Goal: Task Accomplishment & Management: Manage account settings

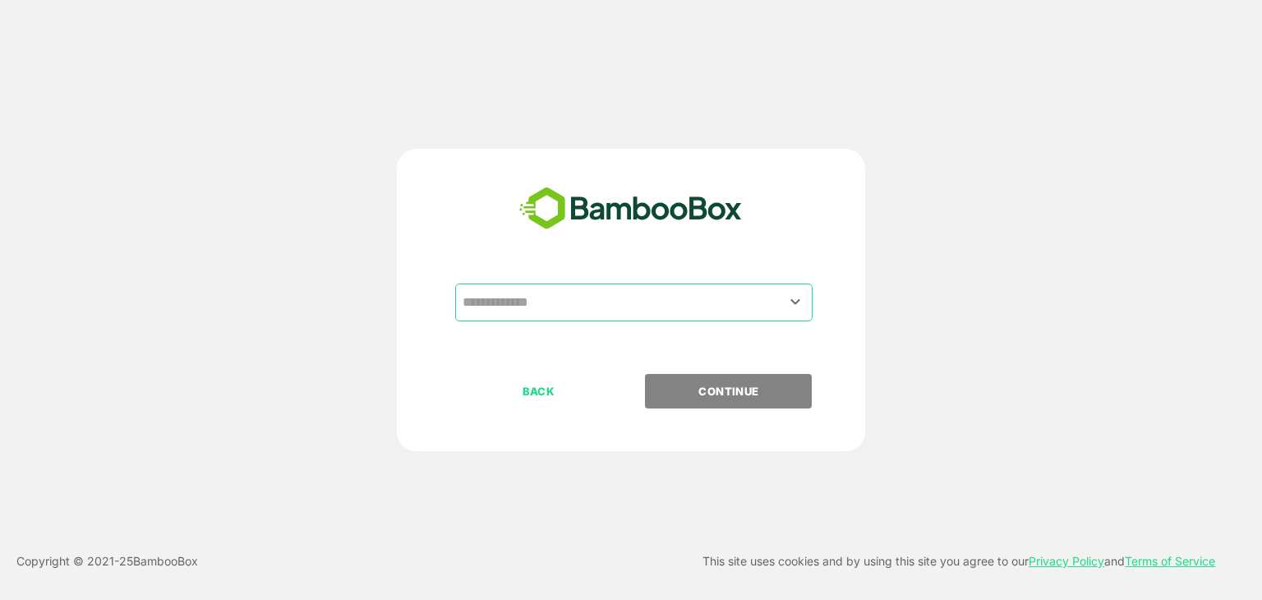
click at [640, 304] on input "text" at bounding box center [633, 302] width 351 height 31
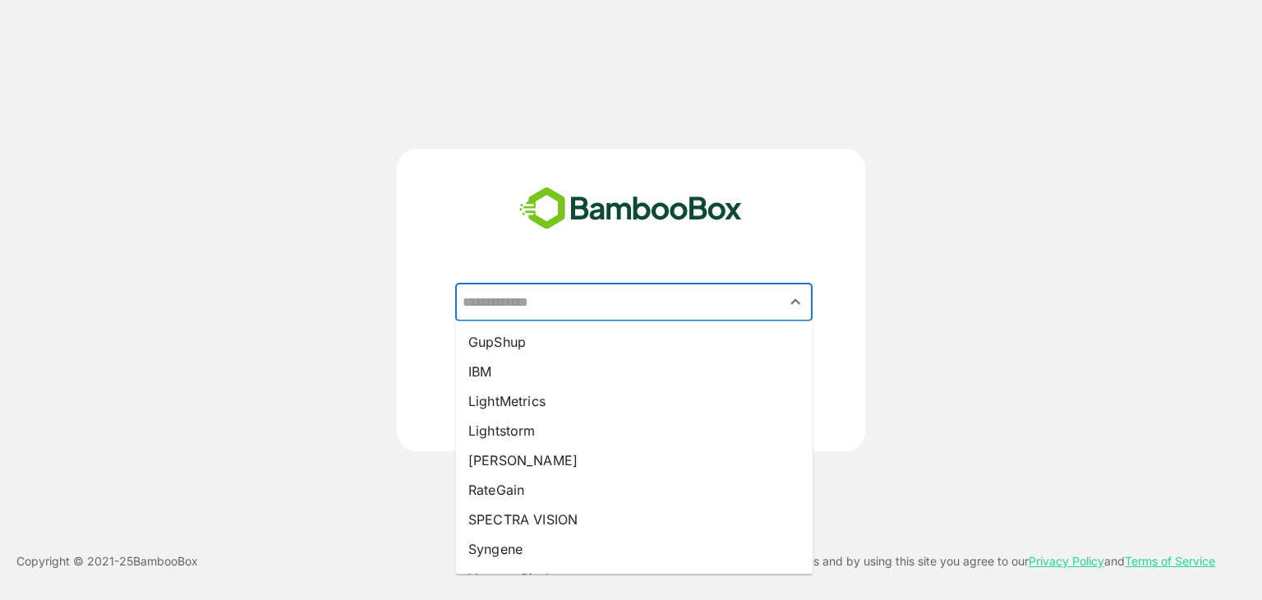
scroll to position [209, 0]
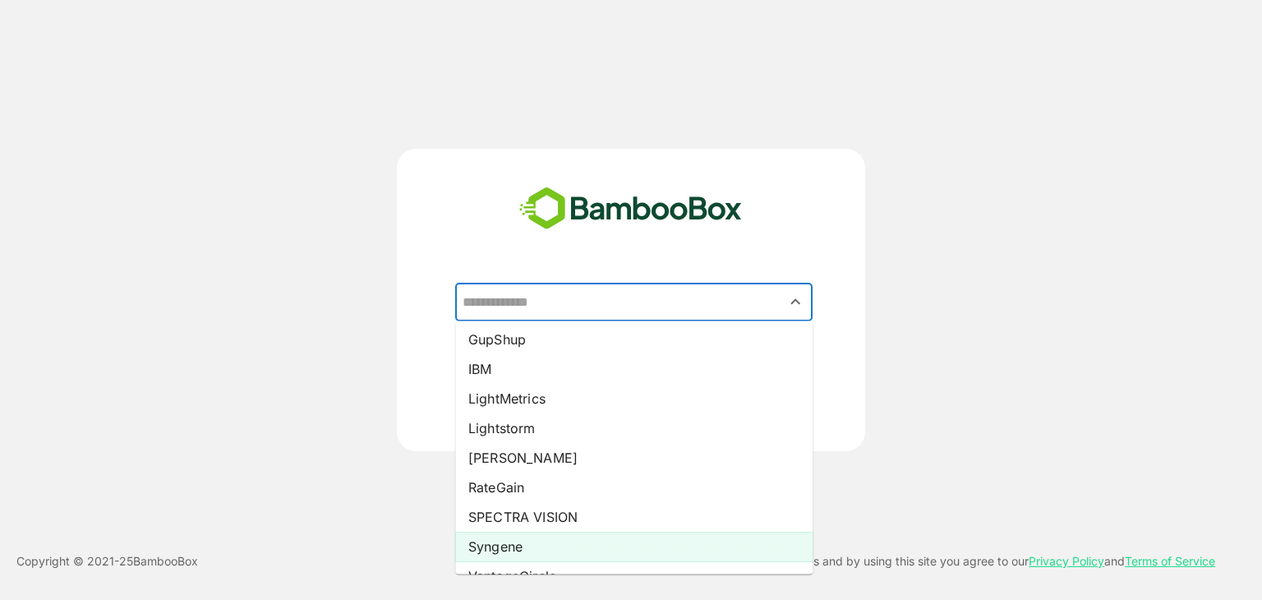
click at [551, 541] on li "Syngene" at bounding box center [633, 546] width 357 height 30
type input "*******"
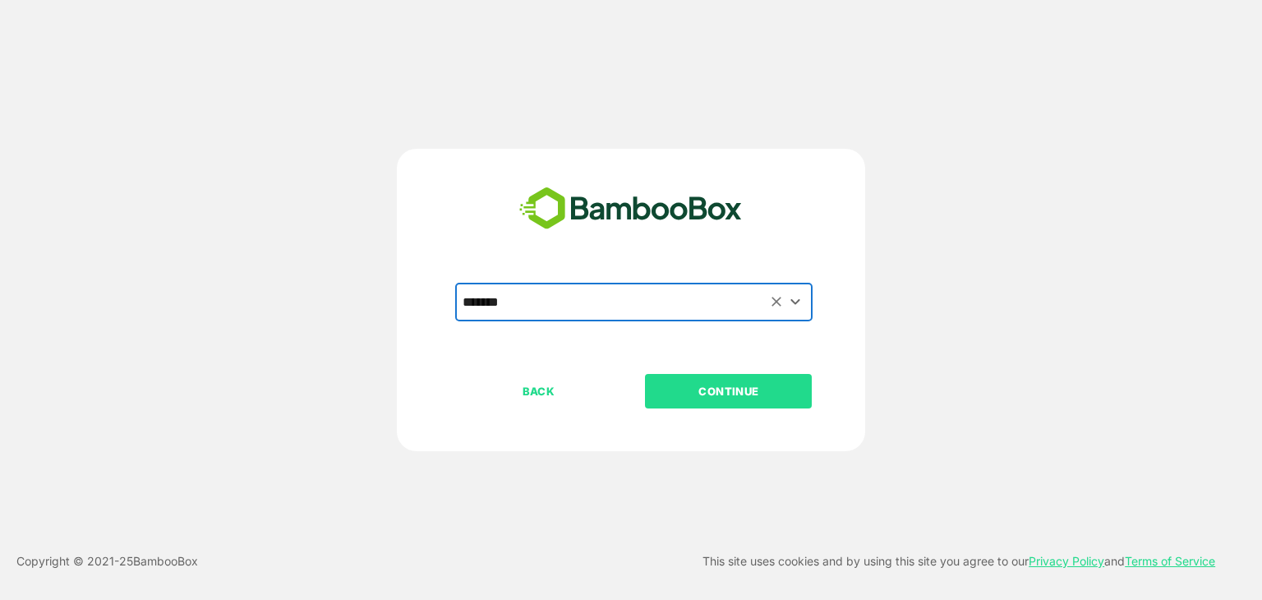
click at [758, 398] on p "CONTINUE" at bounding box center [728, 391] width 164 height 18
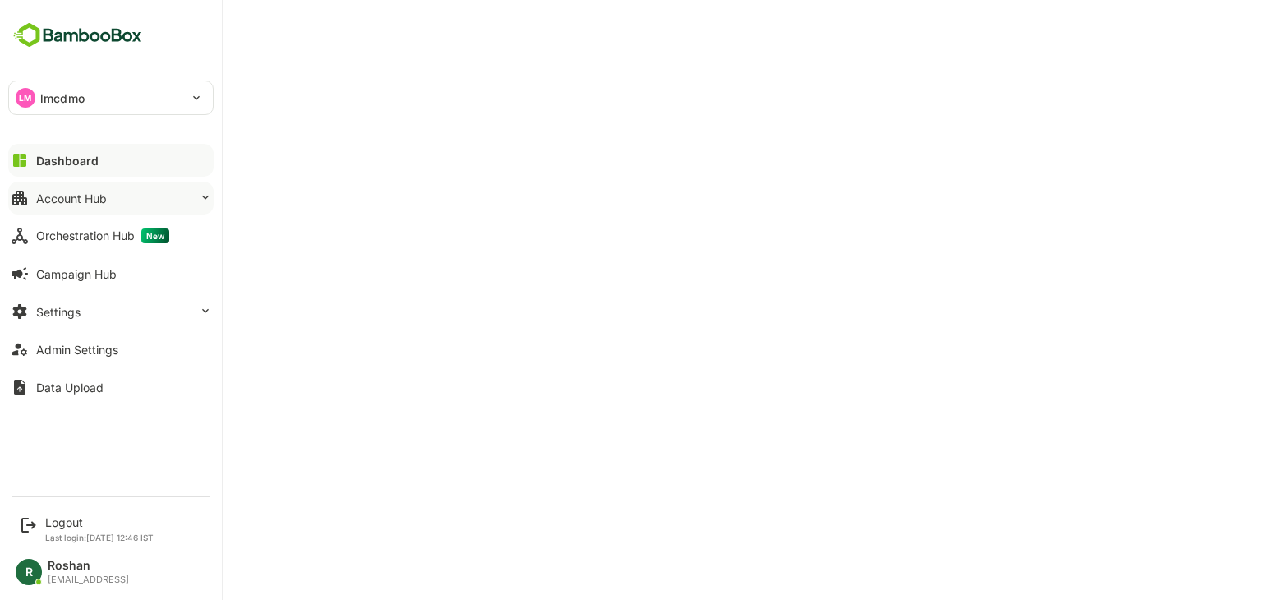
click at [121, 196] on button "Account Hub" at bounding box center [110, 198] width 205 height 33
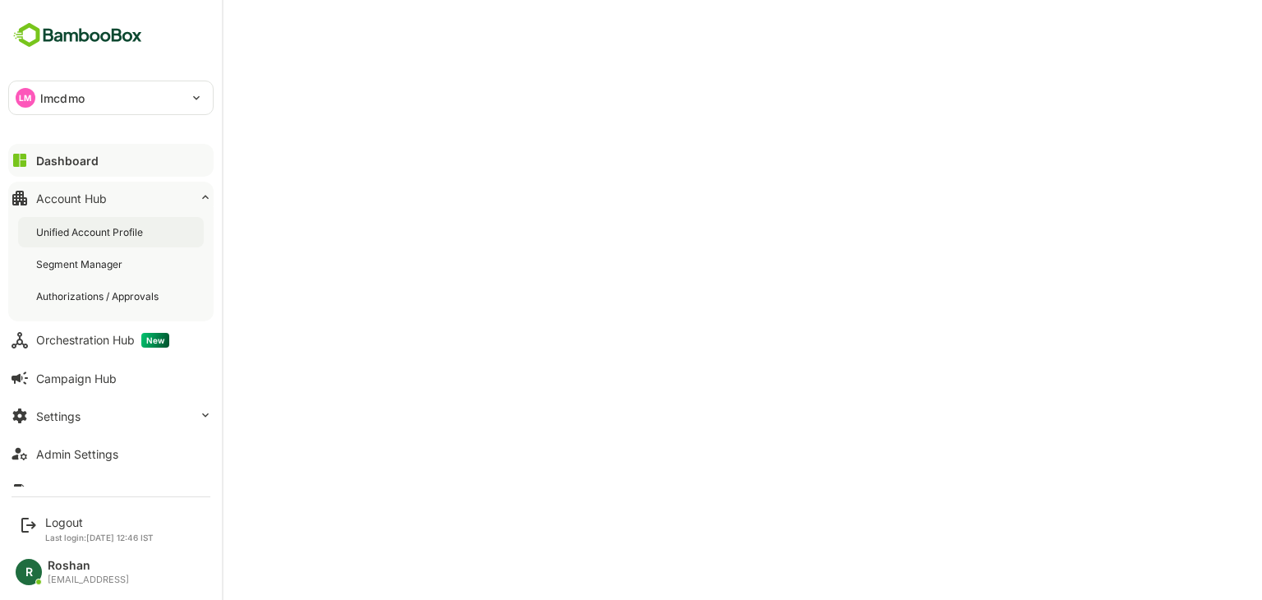
click at [99, 234] on div "Unified Account Profile" at bounding box center [91, 232] width 110 height 14
click at [89, 418] on button "Settings" at bounding box center [110, 415] width 205 height 33
click at [91, 417] on button "Settings" at bounding box center [110, 415] width 205 height 33
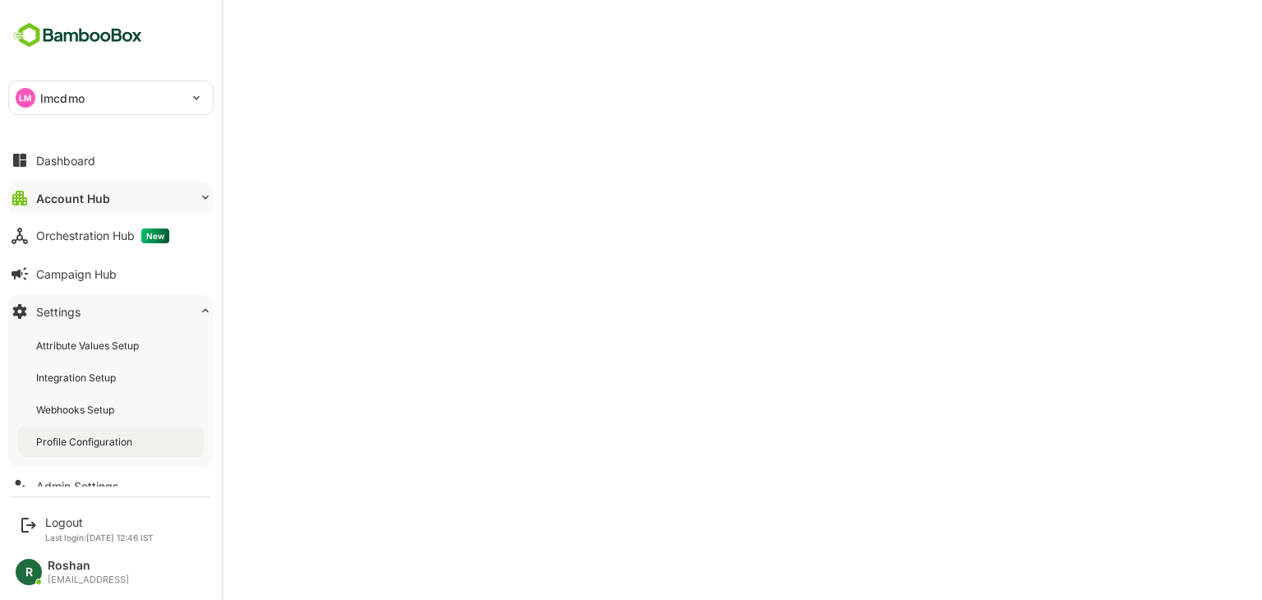
click at [117, 441] on div "Profile Configuration" at bounding box center [85, 442] width 99 height 14
click at [92, 193] on div "Account Hub" at bounding box center [71, 198] width 71 height 14
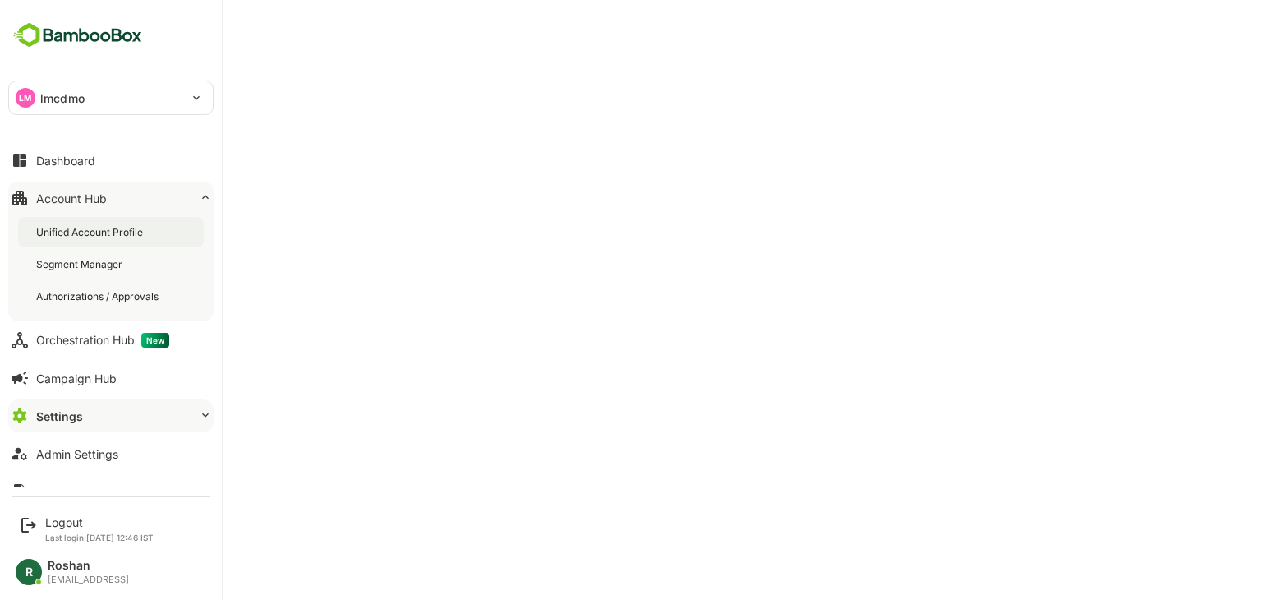
click at [100, 225] on div "Unified Account Profile" at bounding box center [91, 232] width 110 height 14
click at [127, 409] on button "Settings" at bounding box center [110, 415] width 205 height 33
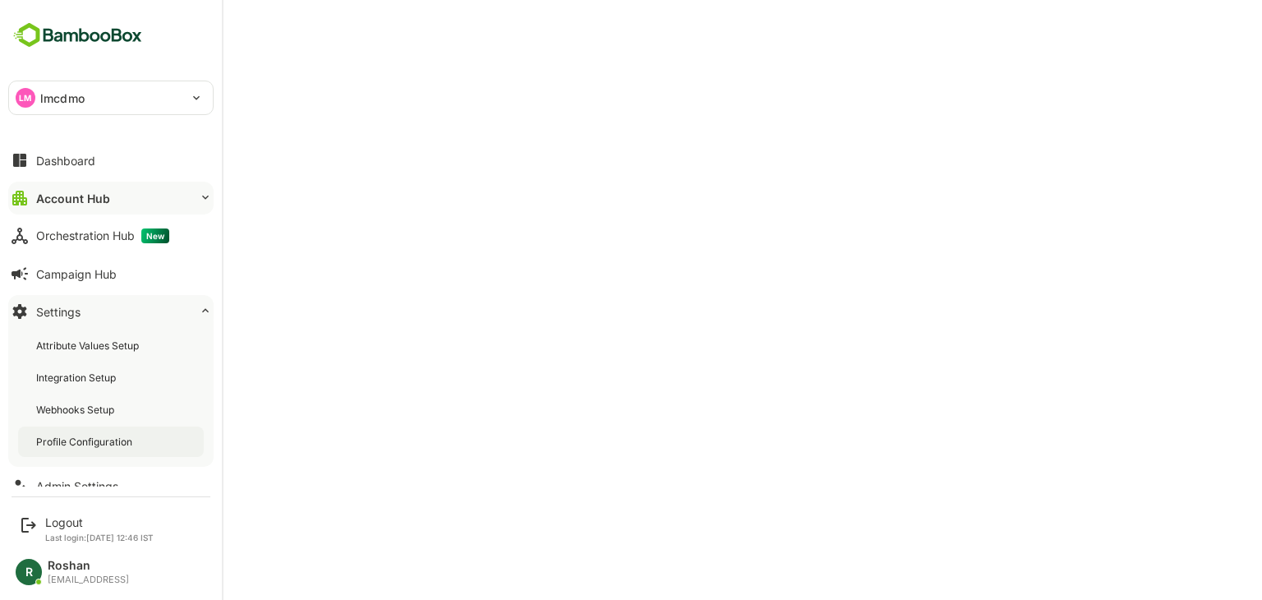
click at [94, 444] on div "Profile Configuration" at bounding box center [85, 442] width 99 height 14
click at [105, 195] on div "Account Hub" at bounding box center [71, 198] width 71 height 14
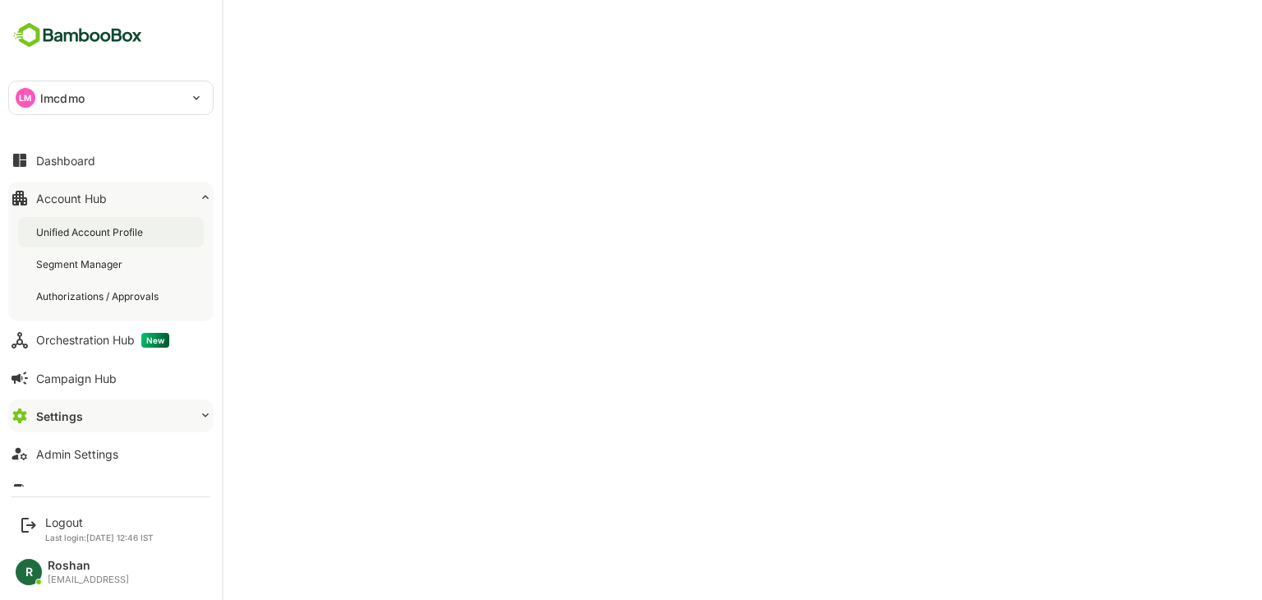
click at [110, 223] on div "Unified Account Profile" at bounding box center [111, 232] width 186 height 30
click at [99, 413] on button "Settings" at bounding box center [110, 415] width 205 height 33
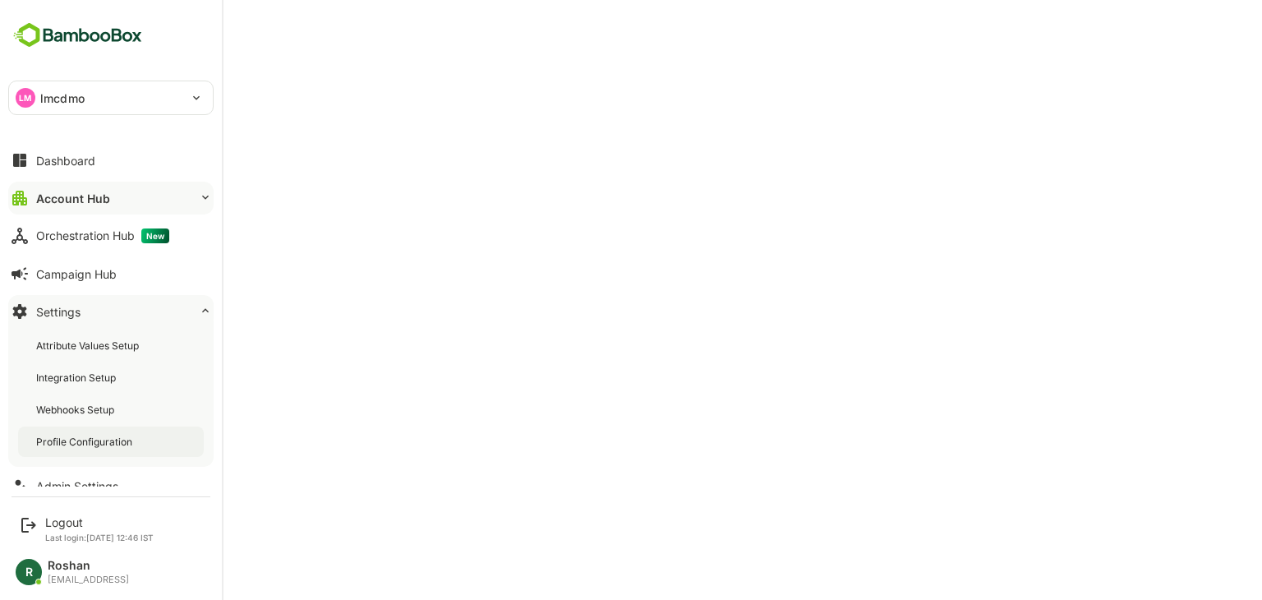
click at [88, 433] on div "Profile Configuration" at bounding box center [111, 441] width 186 height 30
click at [72, 521] on div "Logout" at bounding box center [99, 522] width 108 height 14
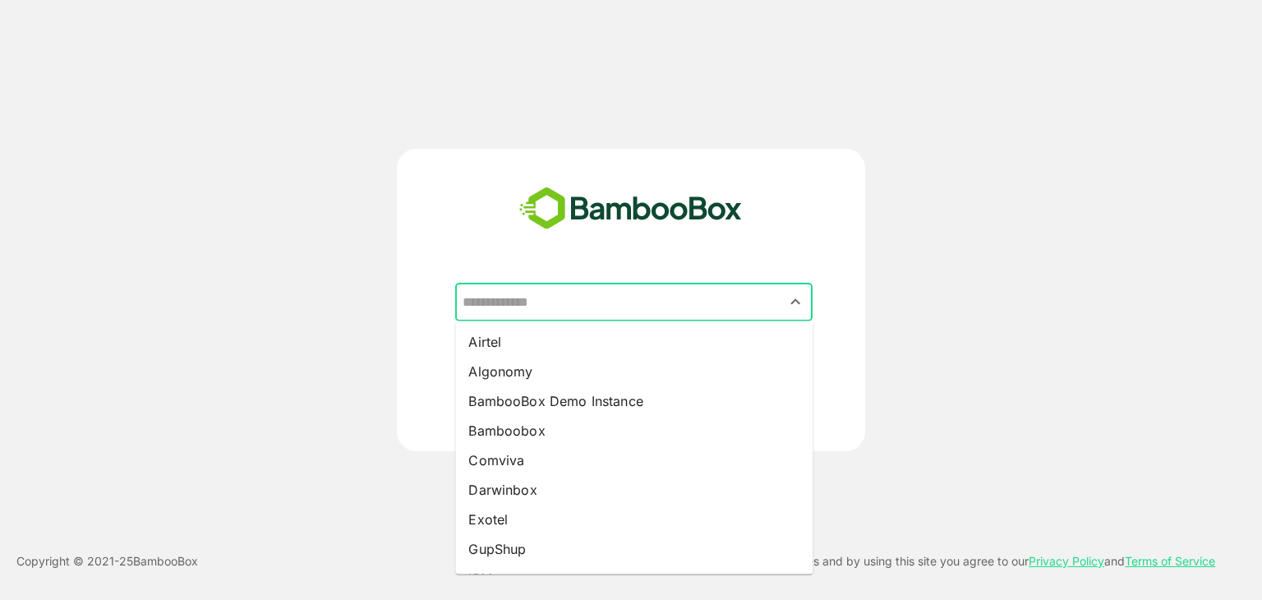
click at [606, 302] on input "text" at bounding box center [633, 302] width 351 height 31
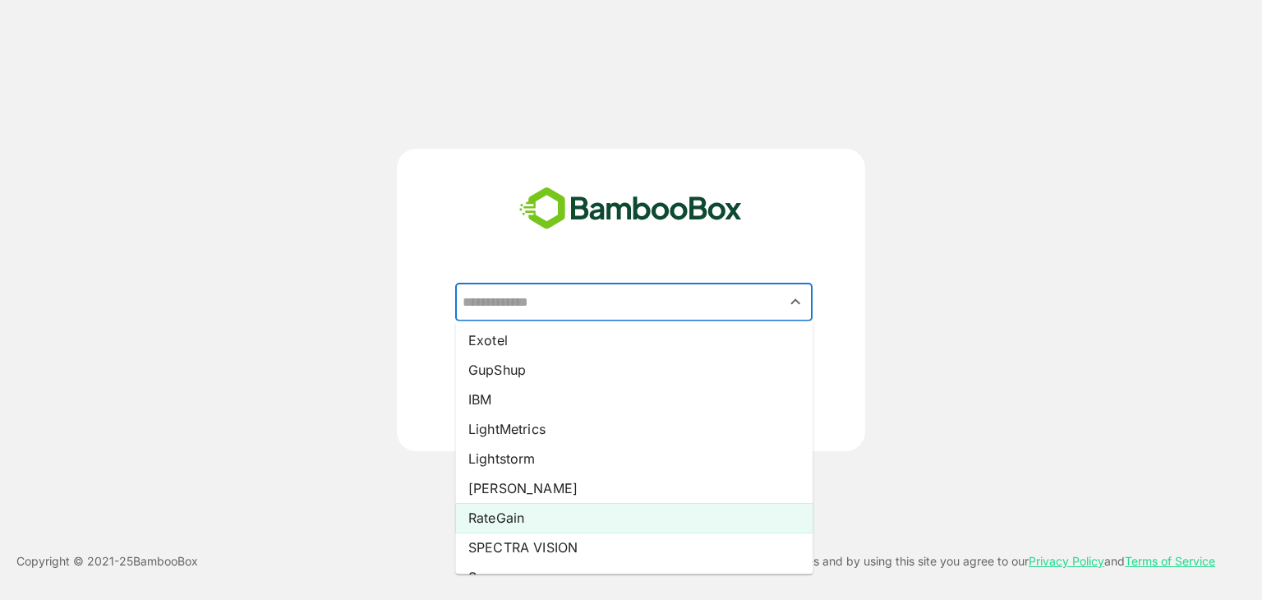
scroll to position [292, 0]
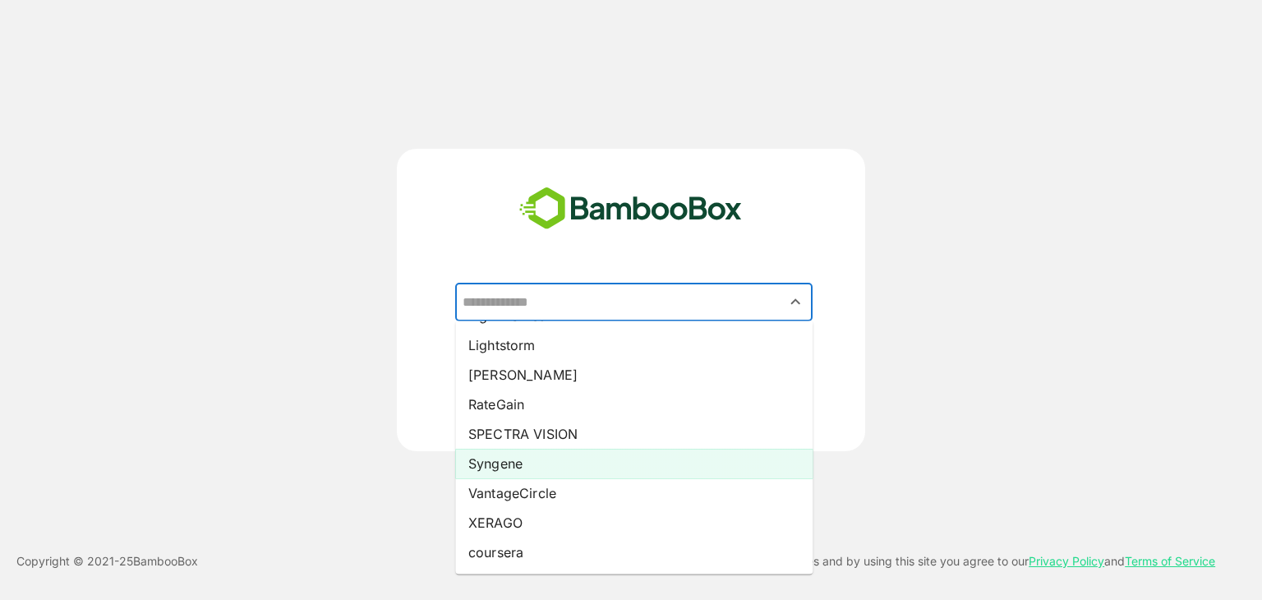
click at [538, 455] on li "Syngene" at bounding box center [633, 464] width 357 height 30
type input "*******"
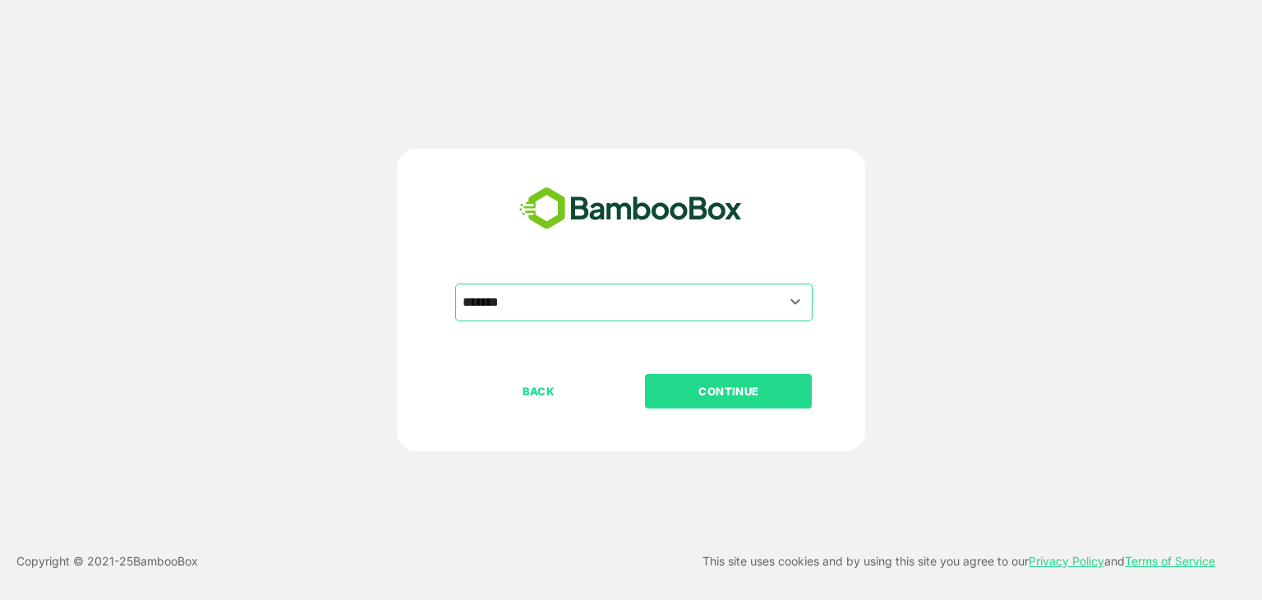
click at [762, 398] on p "CONTINUE" at bounding box center [728, 391] width 164 height 18
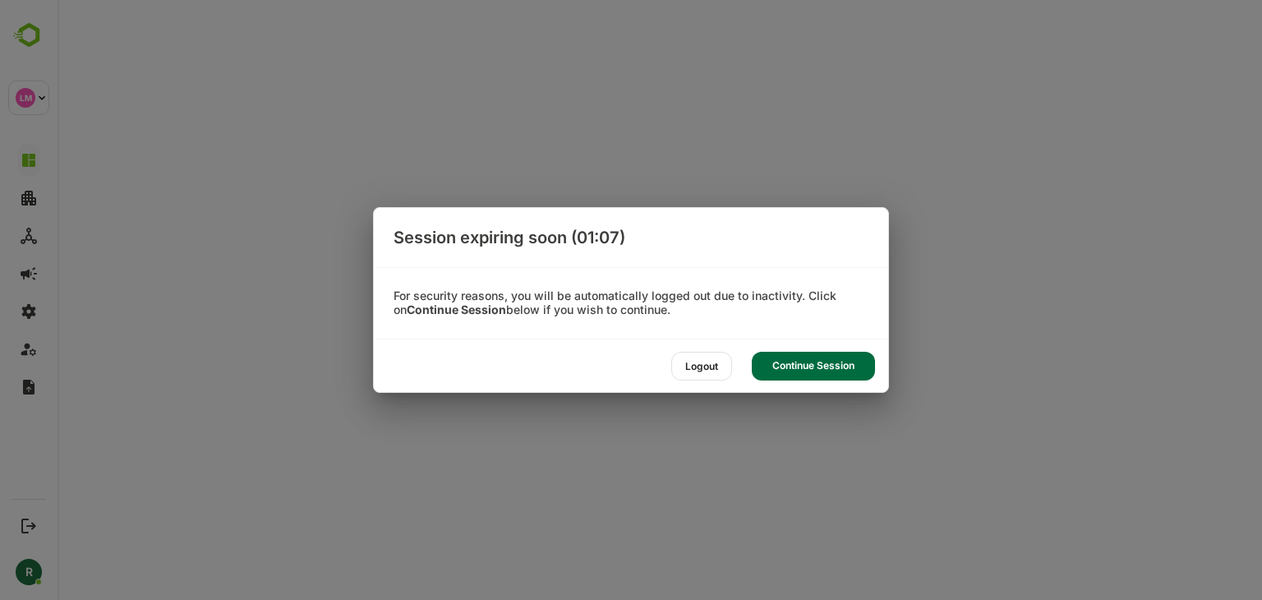
click at [815, 359] on div "Continue Session" at bounding box center [813, 366] width 123 height 29
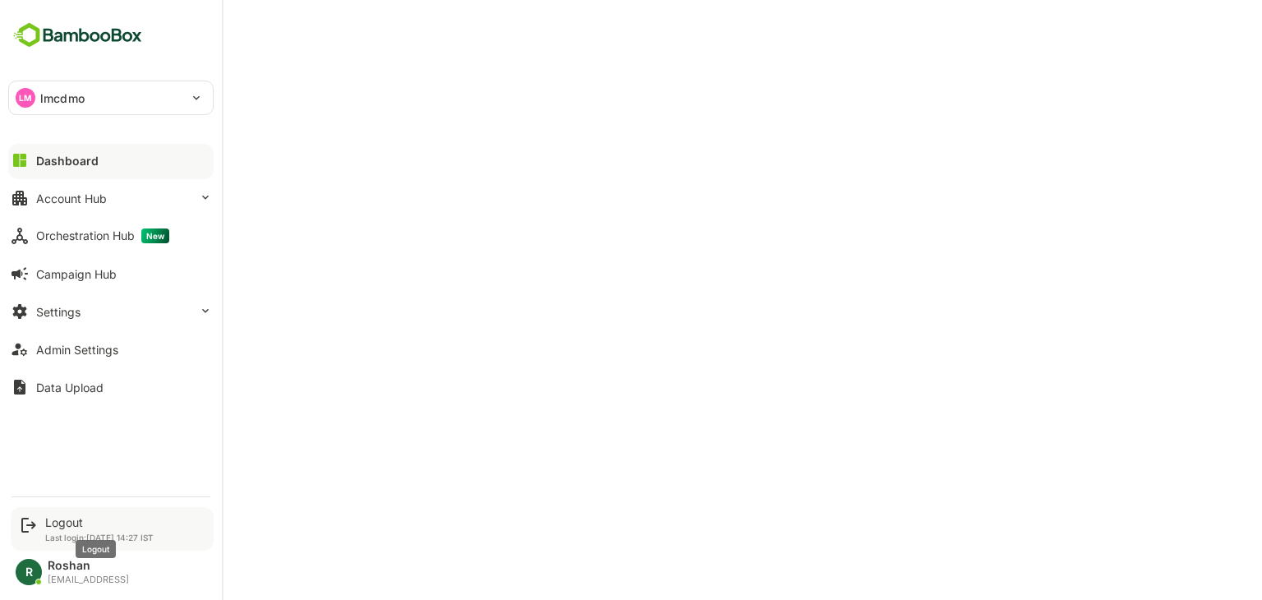
click at [62, 525] on div "Logout" at bounding box center [99, 522] width 108 height 14
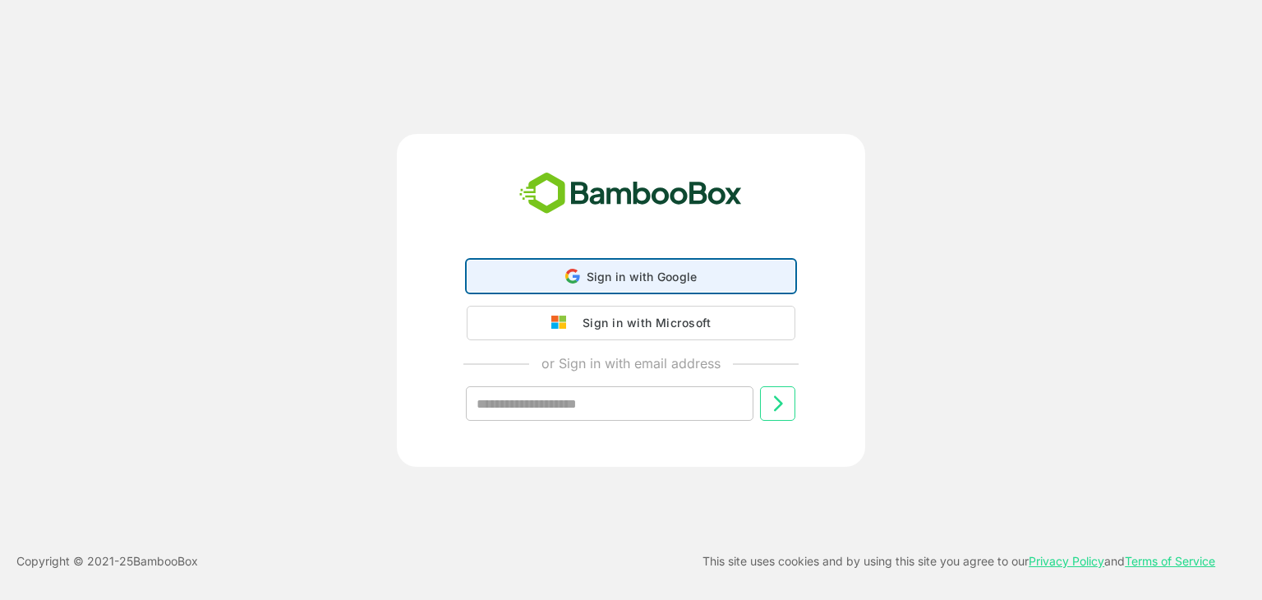
click at [688, 279] on span "Sign in with Google" at bounding box center [642, 276] width 111 height 14
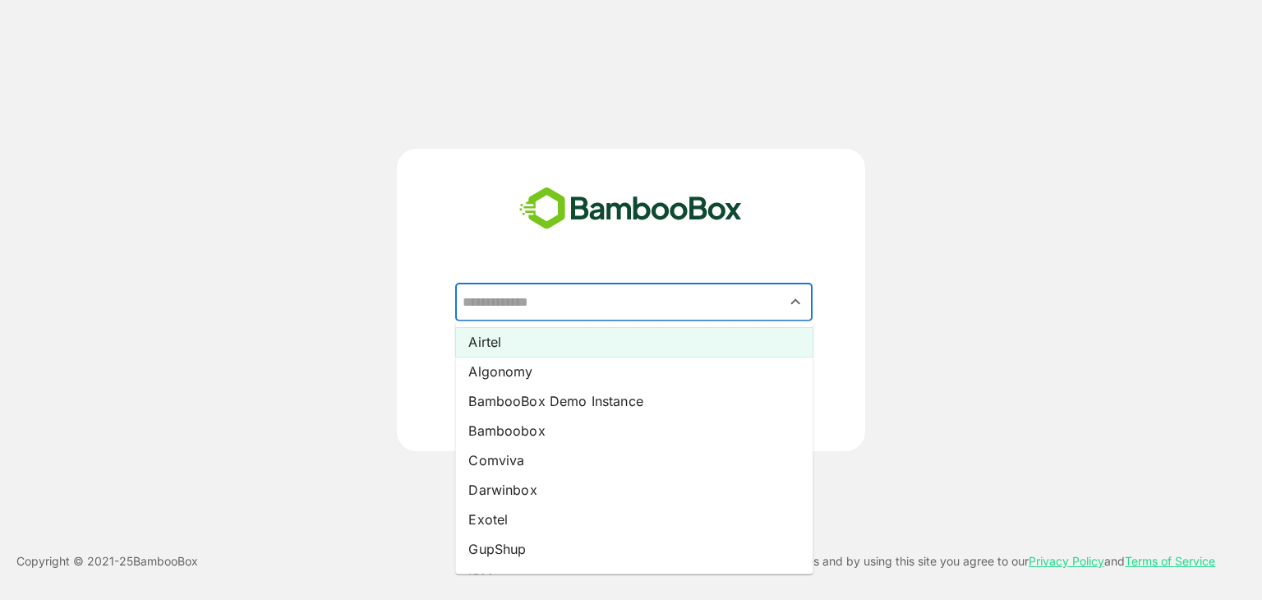
drag, startPoint x: 578, startPoint y: 303, endPoint x: 552, endPoint y: 341, distance: 46.0
click at [552, 341] on div "​ Airtel Algonomy BambooBox Demo Instance Bamboobox Comviva Darwinbox Exotel Gu…" at bounding box center [630, 328] width 409 height 90
click at [552, 341] on li "Airtel" at bounding box center [633, 342] width 357 height 30
type input "******"
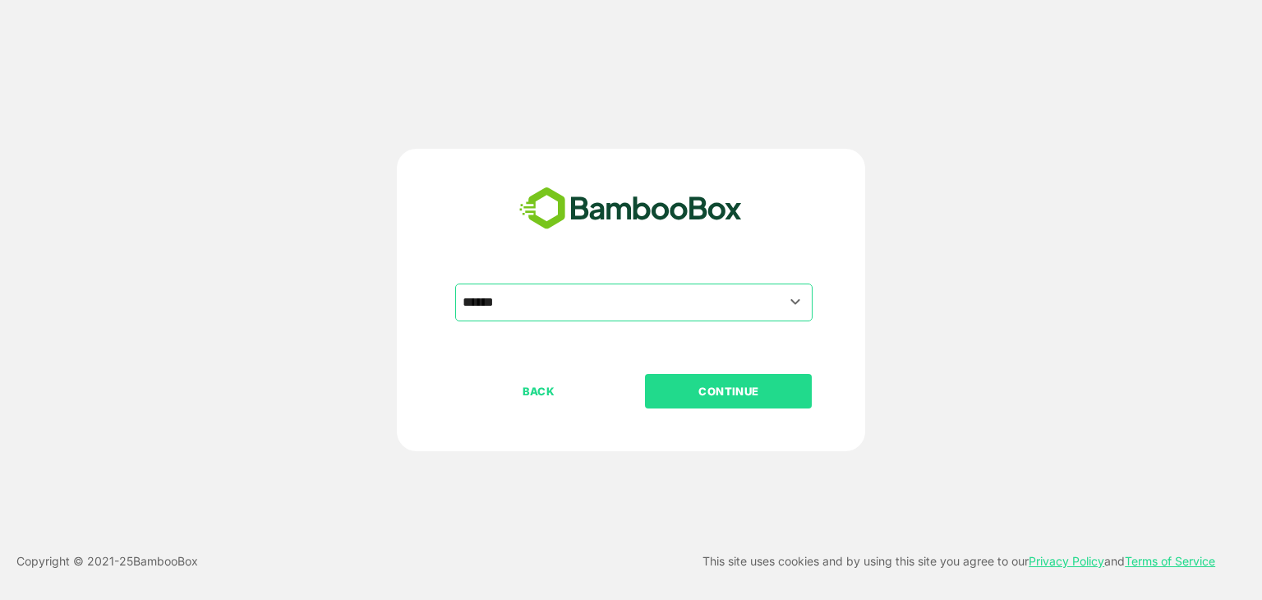
click at [742, 389] on p "CONTINUE" at bounding box center [728, 391] width 164 height 18
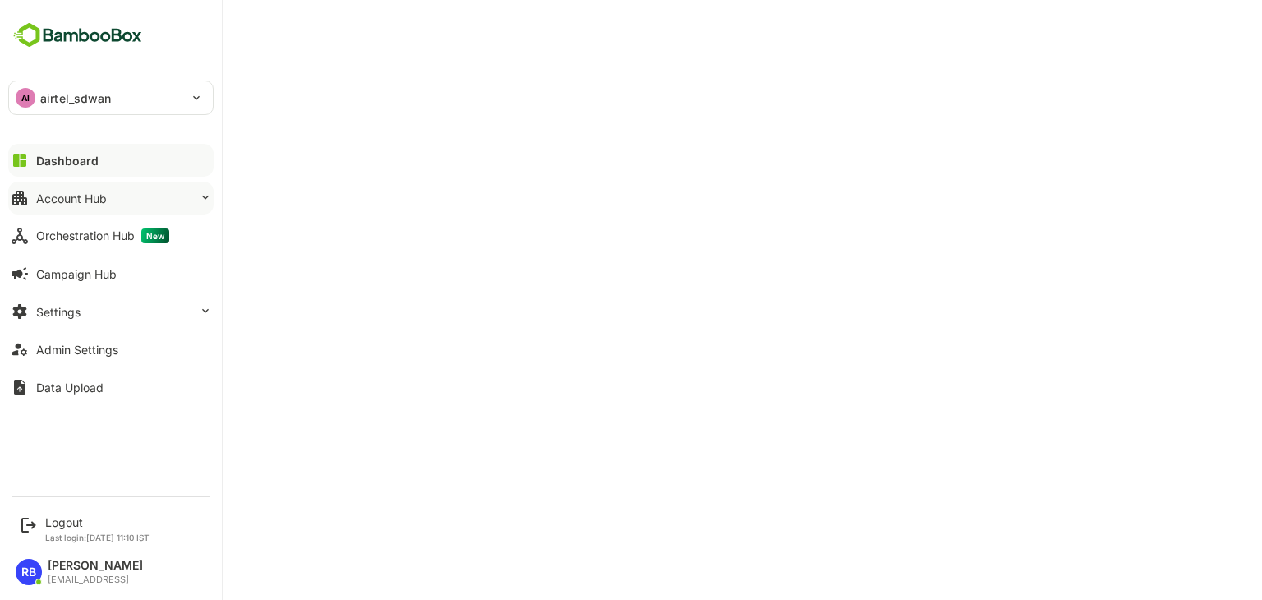
click at [125, 201] on button "Account Hub" at bounding box center [110, 198] width 205 height 33
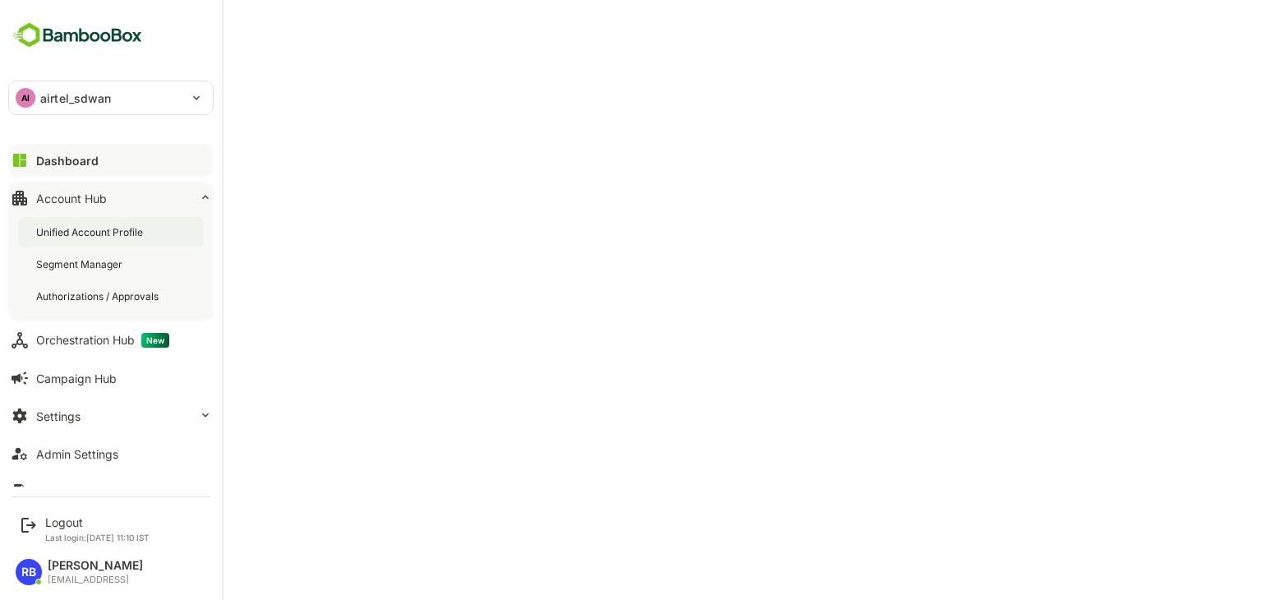
click at [104, 229] on div "Unified Account Profile" at bounding box center [91, 232] width 110 height 14
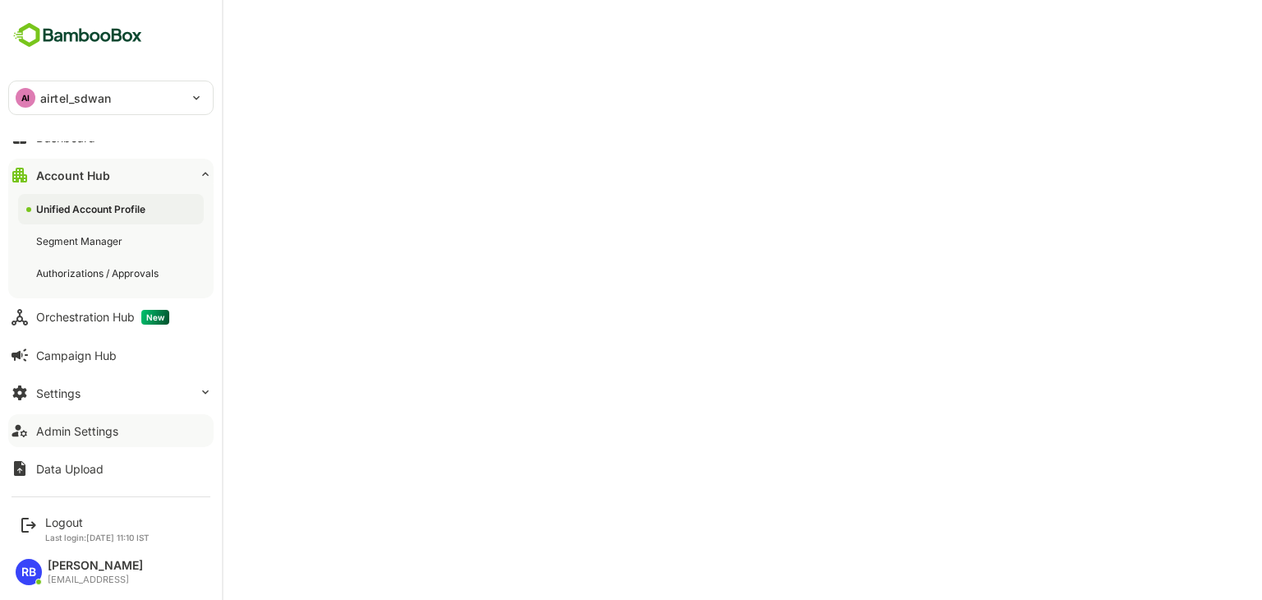
click at [72, 425] on div "Admin Settings" at bounding box center [77, 431] width 82 height 14
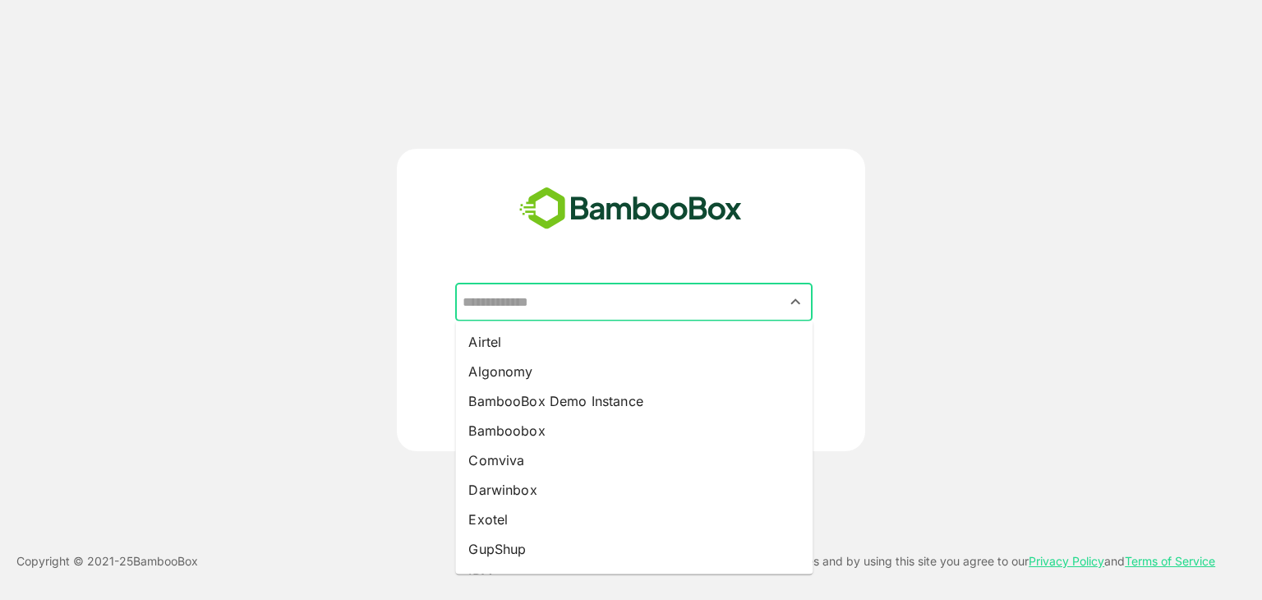
click at [637, 299] on input "text" at bounding box center [633, 302] width 351 height 31
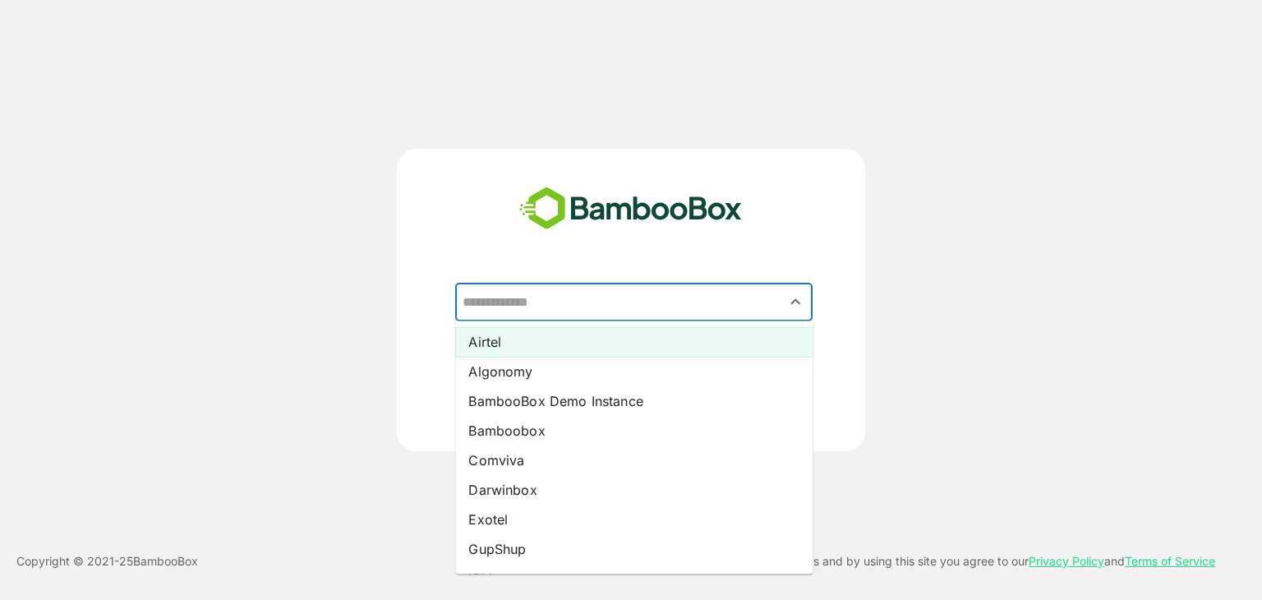
click at [542, 349] on li "Airtel" at bounding box center [633, 342] width 357 height 30
type input "******"
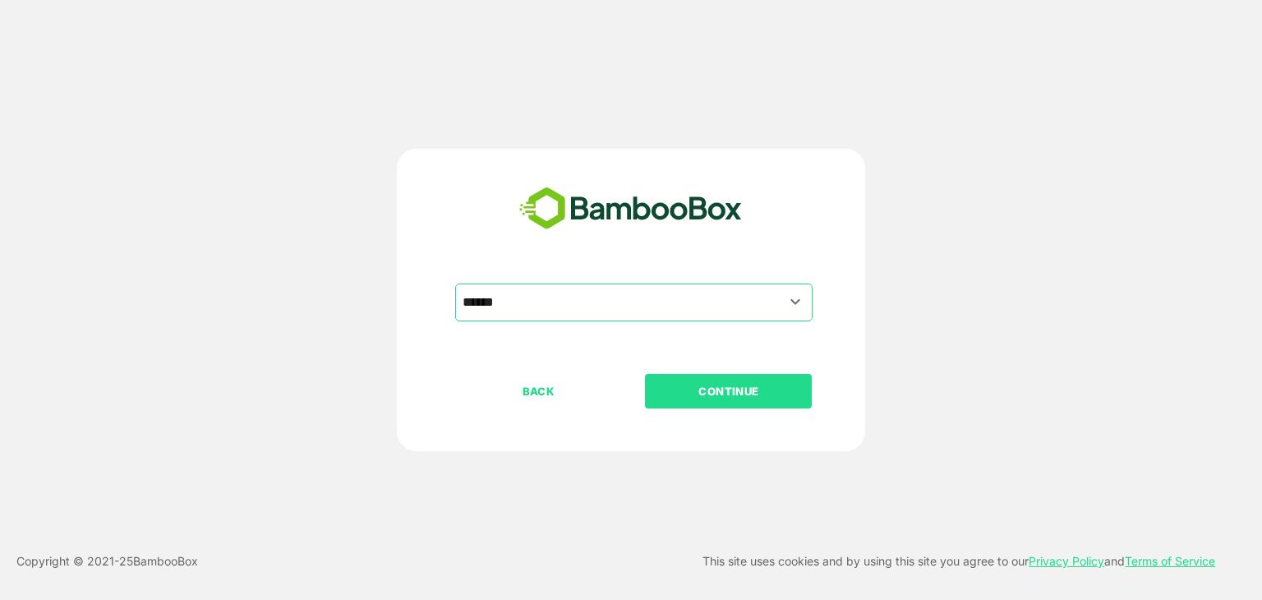
click at [760, 398] on p "CONTINUE" at bounding box center [728, 391] width 164 height 18
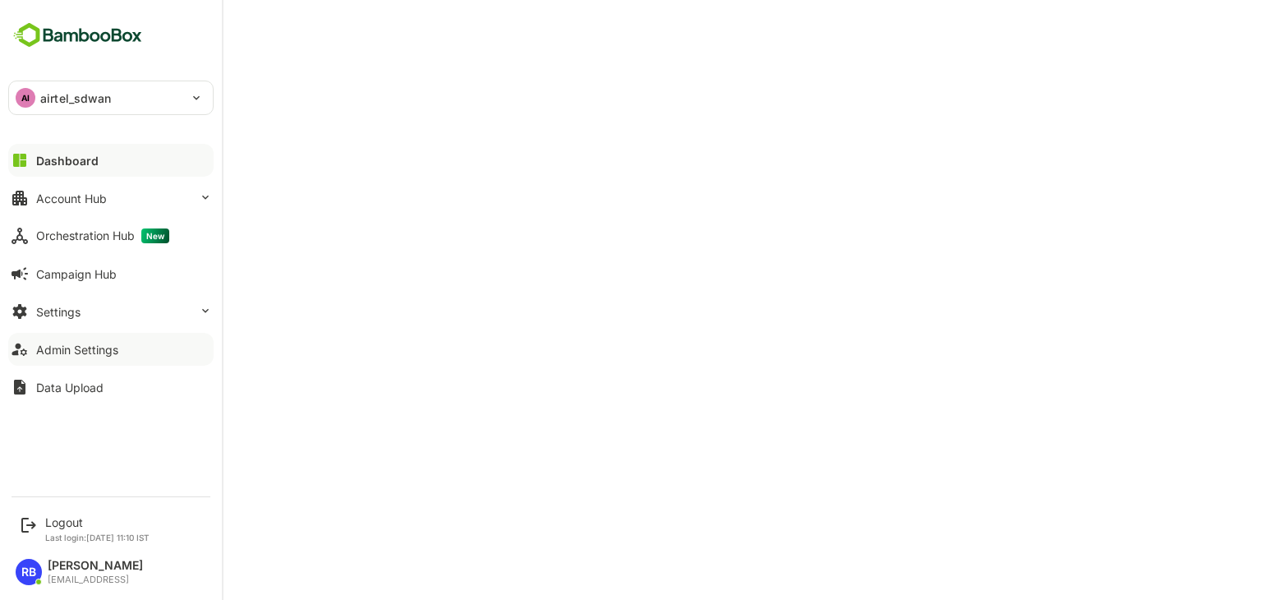
click at [105, 349] on div "Admin Settings" at bounding box center [77, 350] width 82 height 14
click at [60, 522] on div "Logout" at bounding box center [97, 522] width 104 height 14
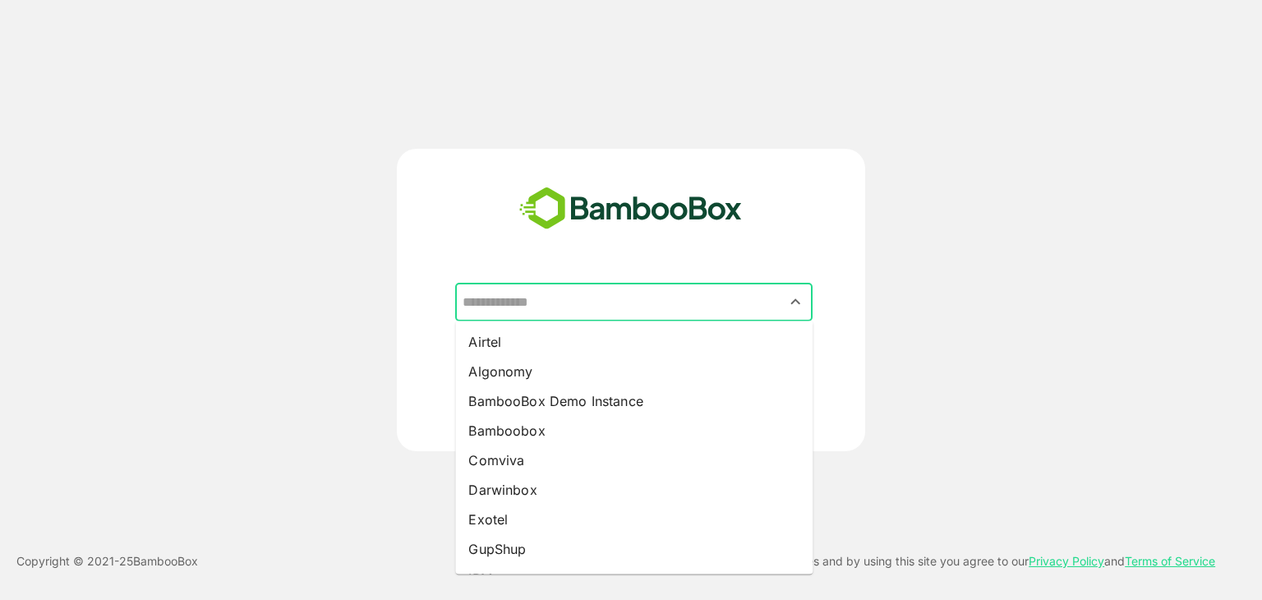
click at [596, 300] on input "text" at bounding box center [633, 302] width 351 height 31
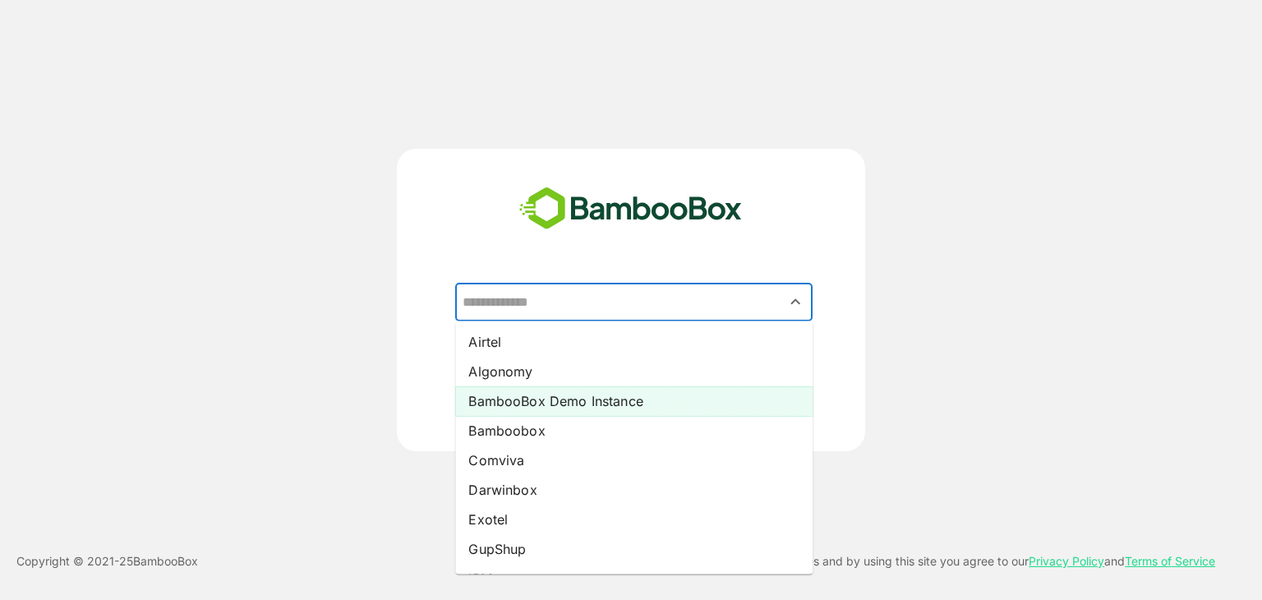
click at [566, 407] on li "BambooBox Demo Instance" at bounding box center [633, 401] width 357 height 30
type input "**********"
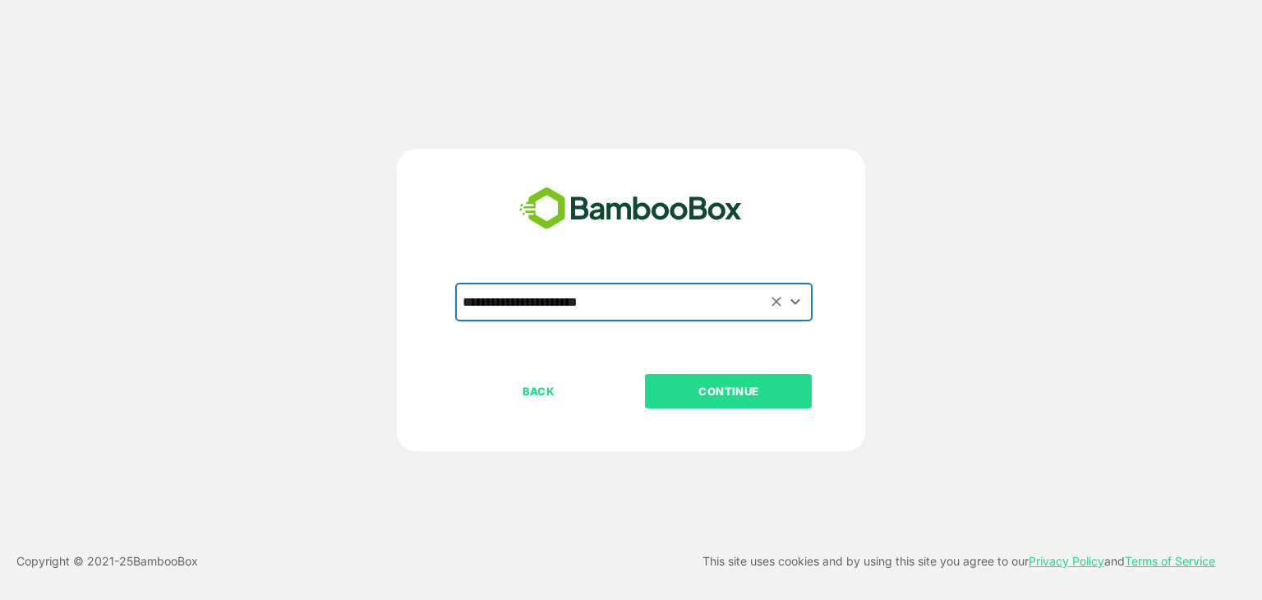
click at [749, 396] on p "CONTINUE" at bounding box center [728, 391] width 164 height 18
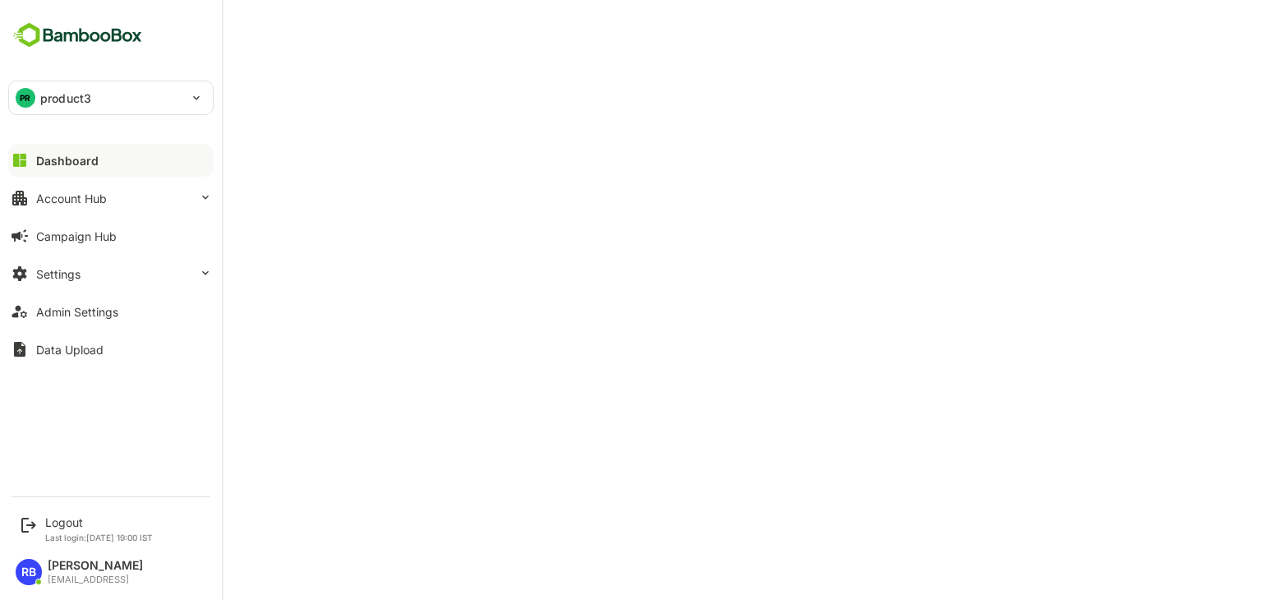
click at [42, 94] on p "product3" at bounding box center [65, 98] width 51 height 17
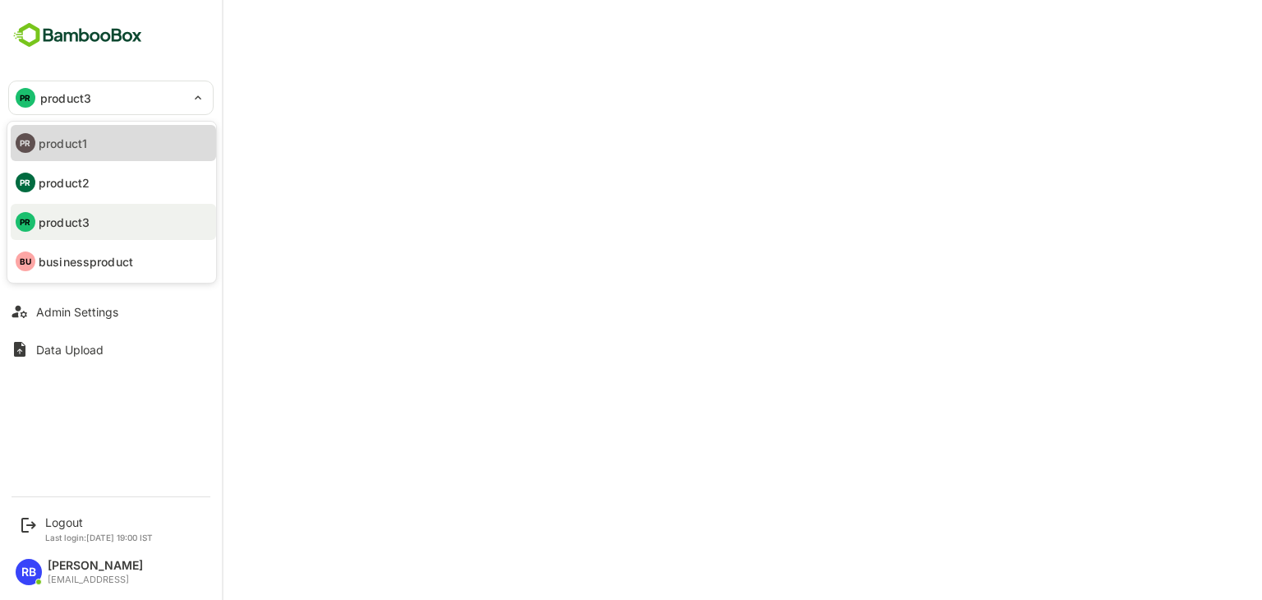
click at [79, 145] on p "product1" at bounding box center [63, 143] width 48 height 17
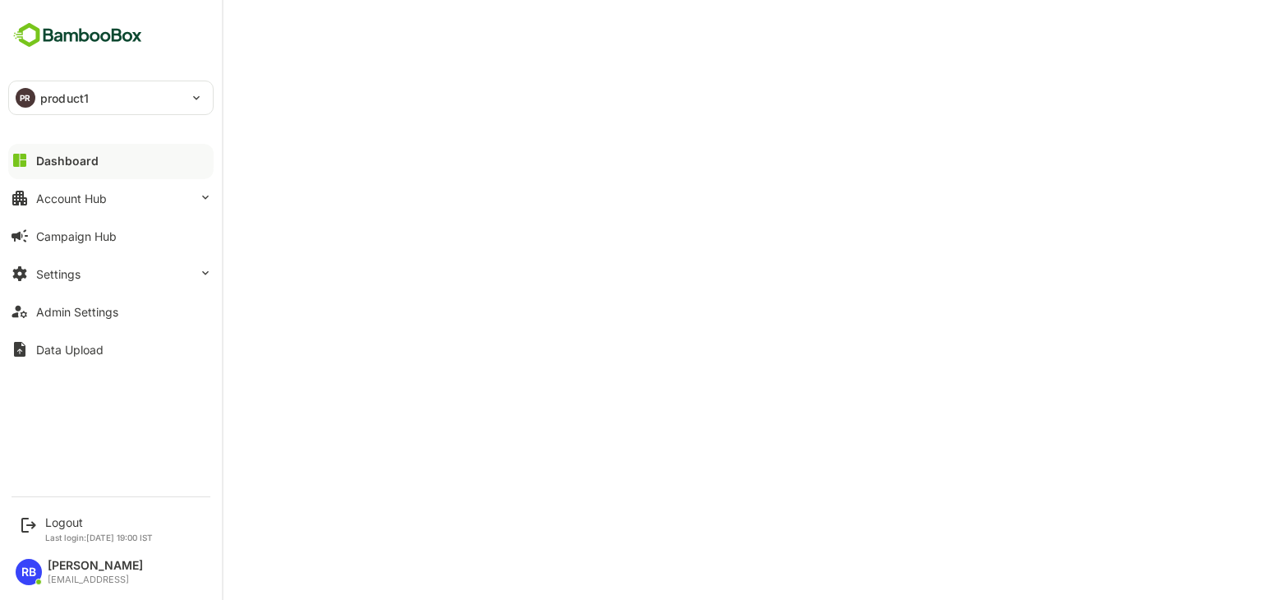
click at [59, 104] on p "product1" at bounding box center [64, 98] width 48 height 17
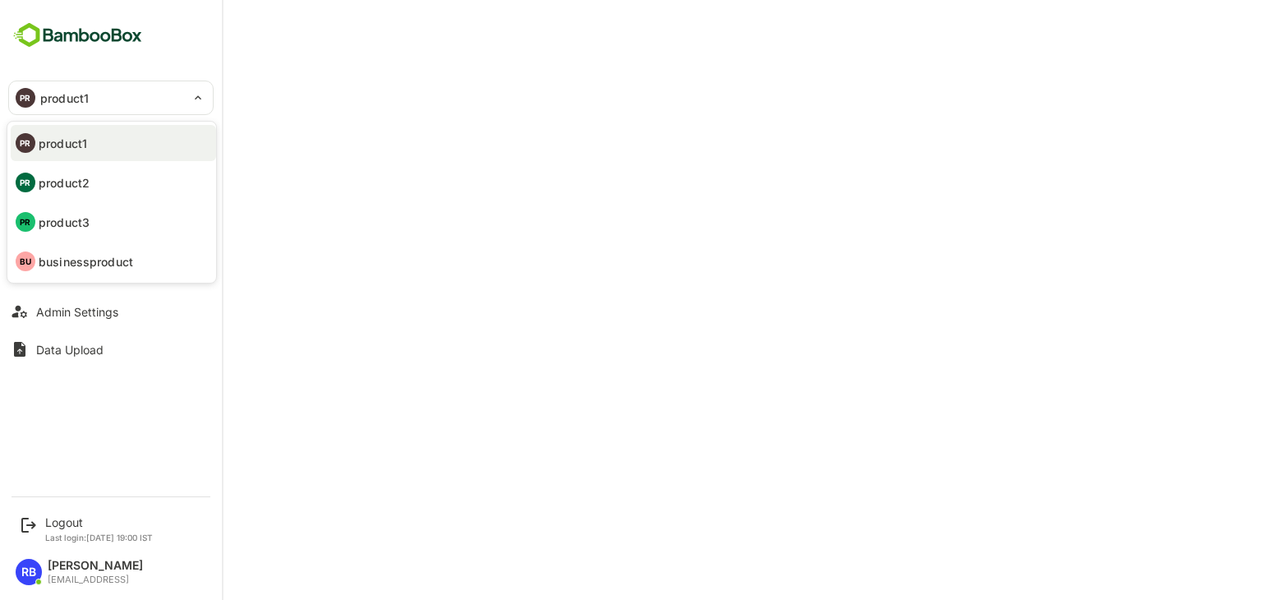
click at [83, 188] on p "product2" at bounding box center [64, 182] width 51 height 17
type input "********"
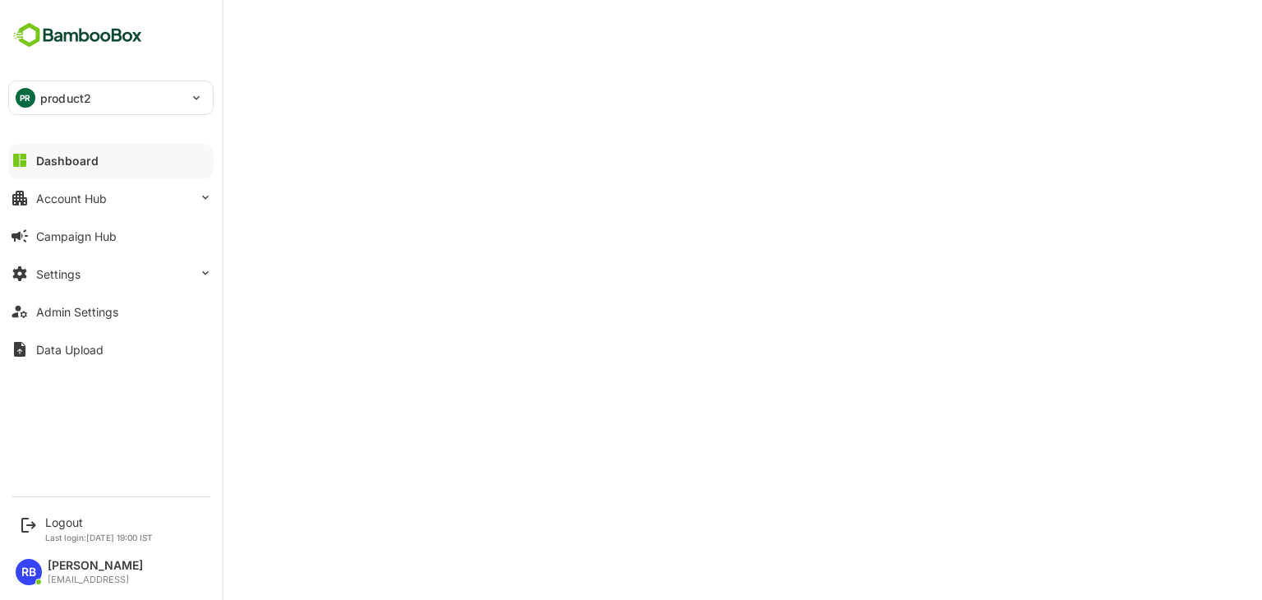
click at [67, 93] on p "product2" at bounding box center [65, 98] width 51 height 17
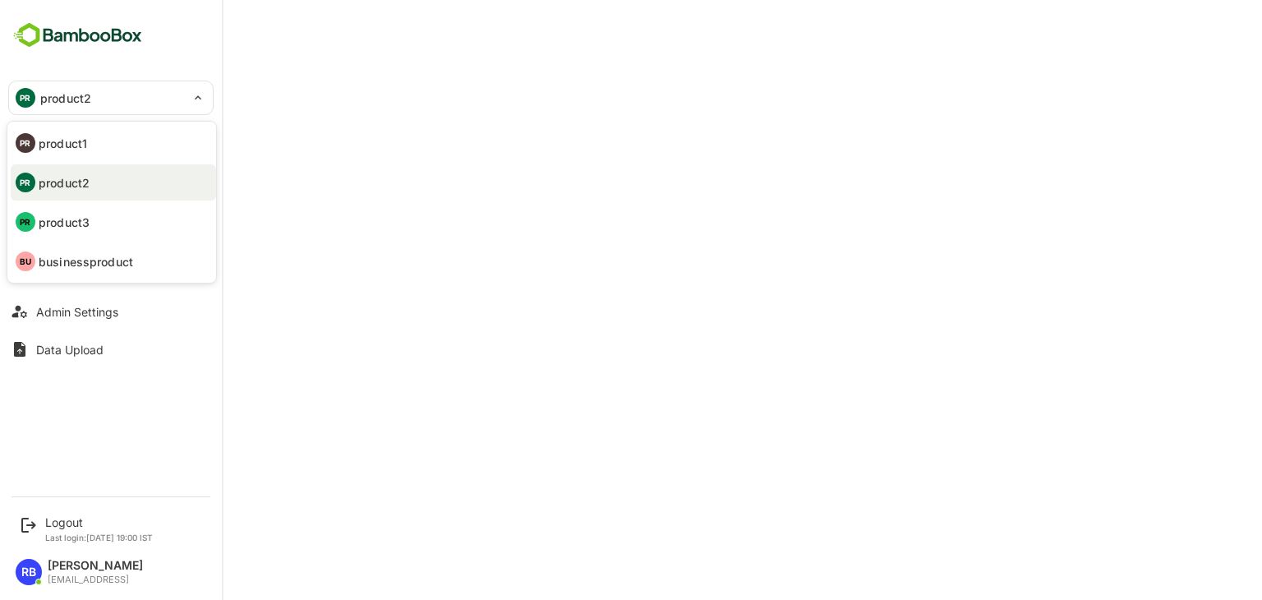
click at [85, 135] on p "product1" at bounding box center [63, 143] width 48 height 17
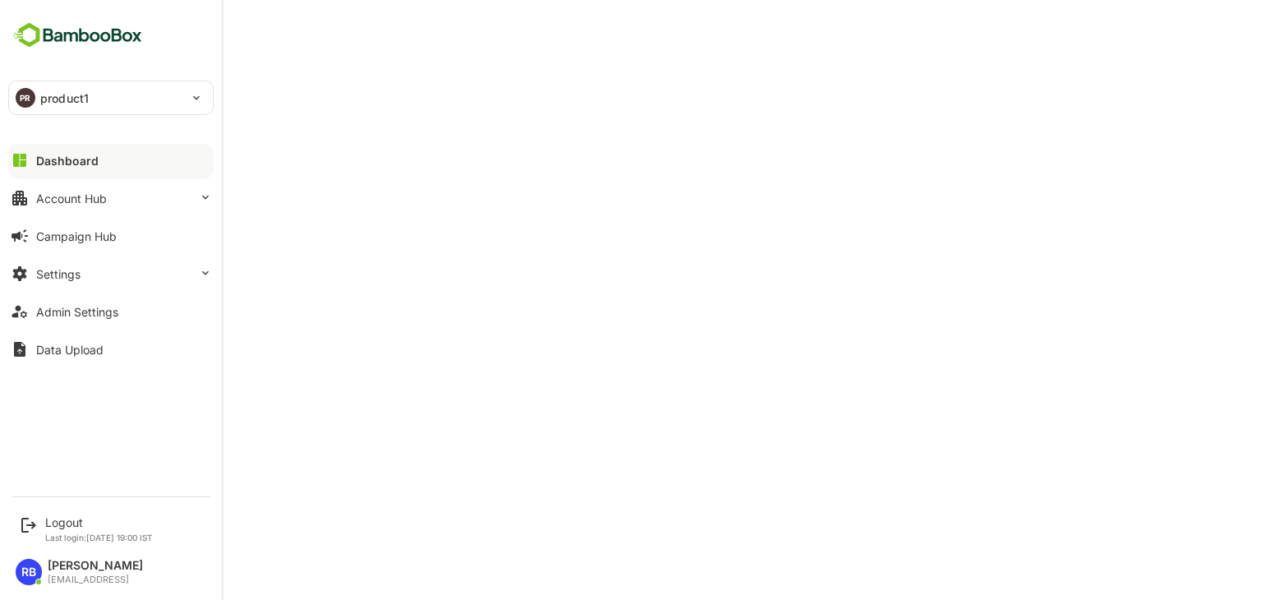
click at [36, 93] on div "PR product1" at bounding box center [101, 97] width 184 height 33
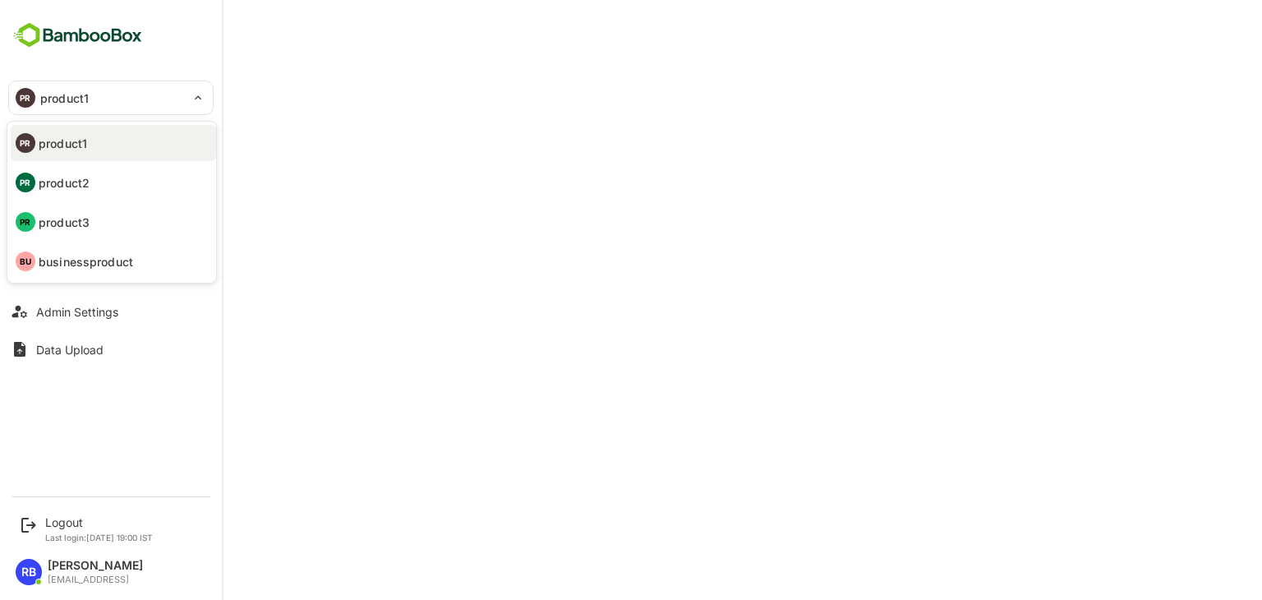
click at [79, 187] on p "product2" at bounding box center [64, 182] width 51 height 17
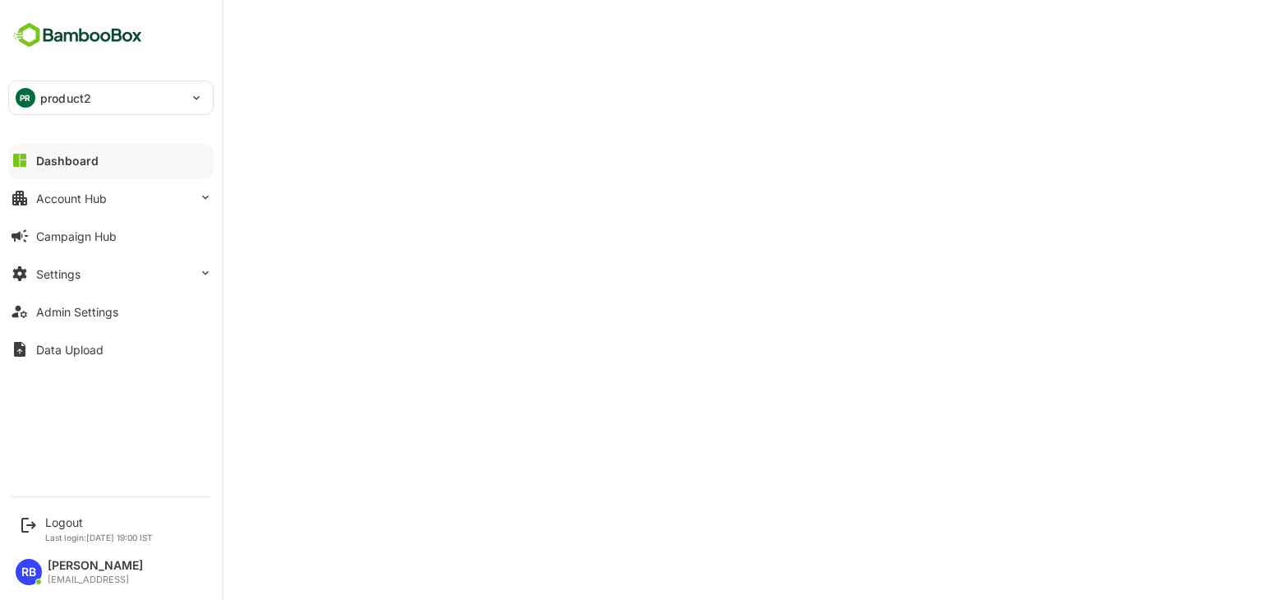
click at [65, 92] on p "product2" at bounding box center [65, 98] width 51 height 17
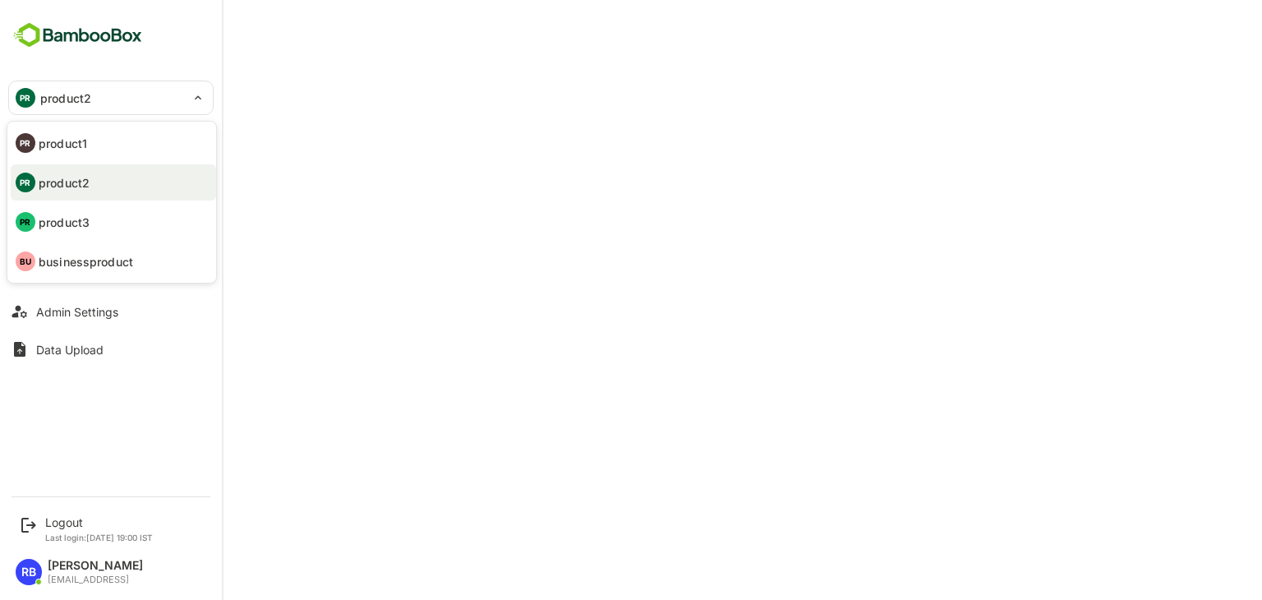
click at [81, 214] on p "product3" at bounding box center [64, 222] width 51 height 17
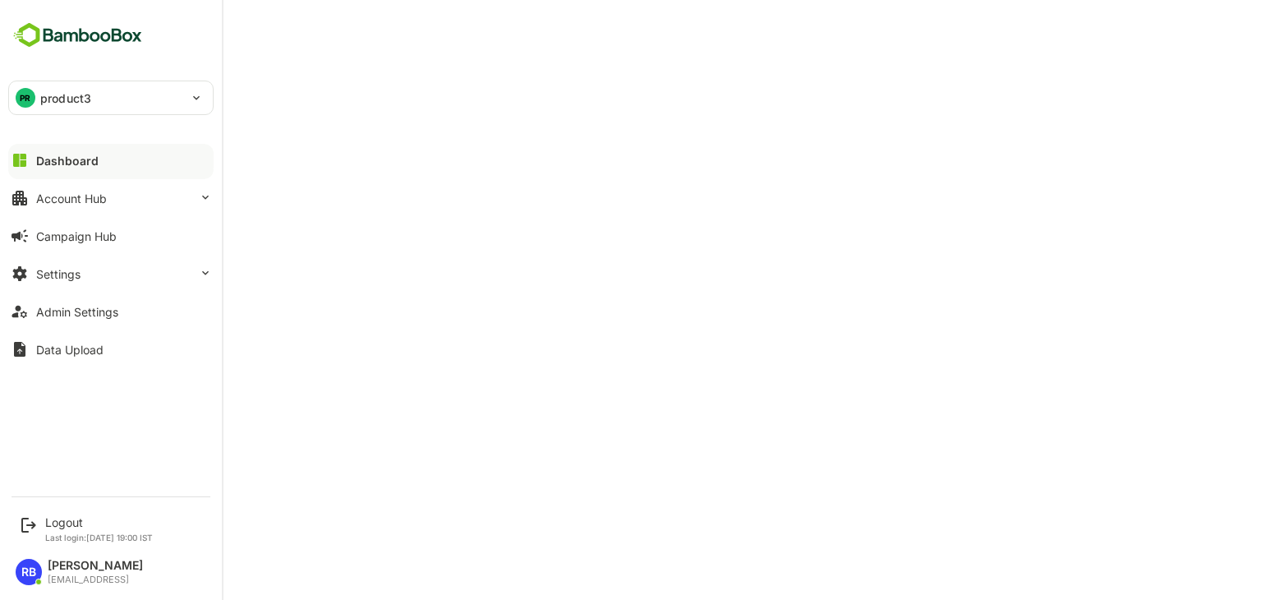
click at [54, 97] on p "product3" at bounding box center [65, 98] width 51 height 17
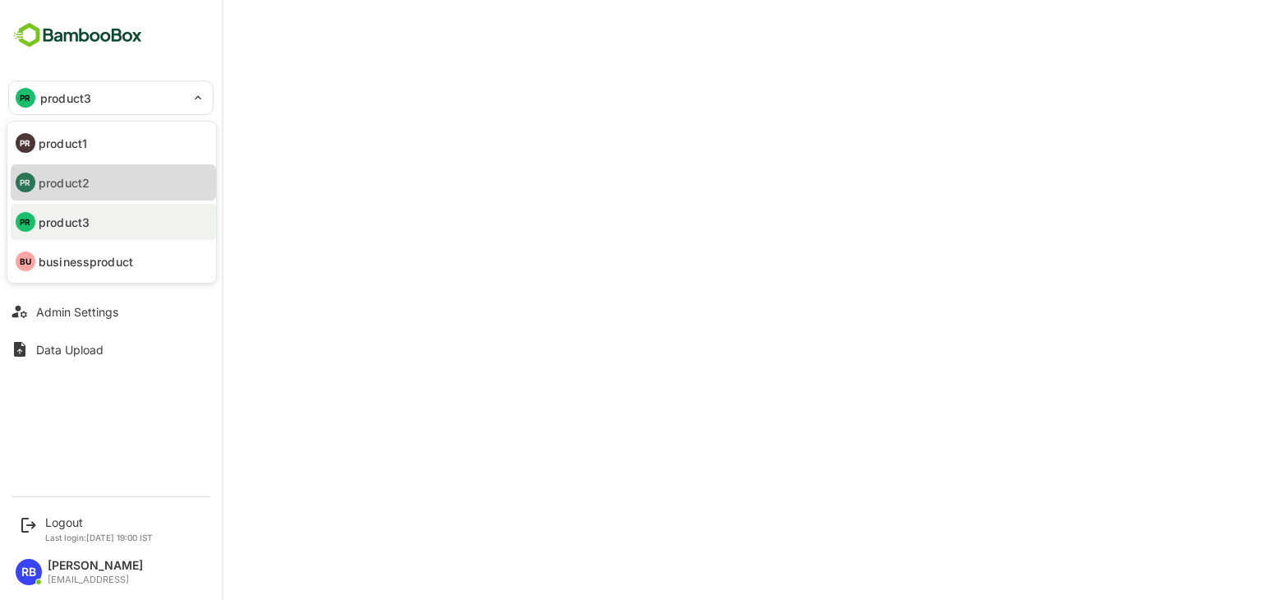
click at [79, 183] on p "product2" at bounding box center [64, 182] width 51 height 17
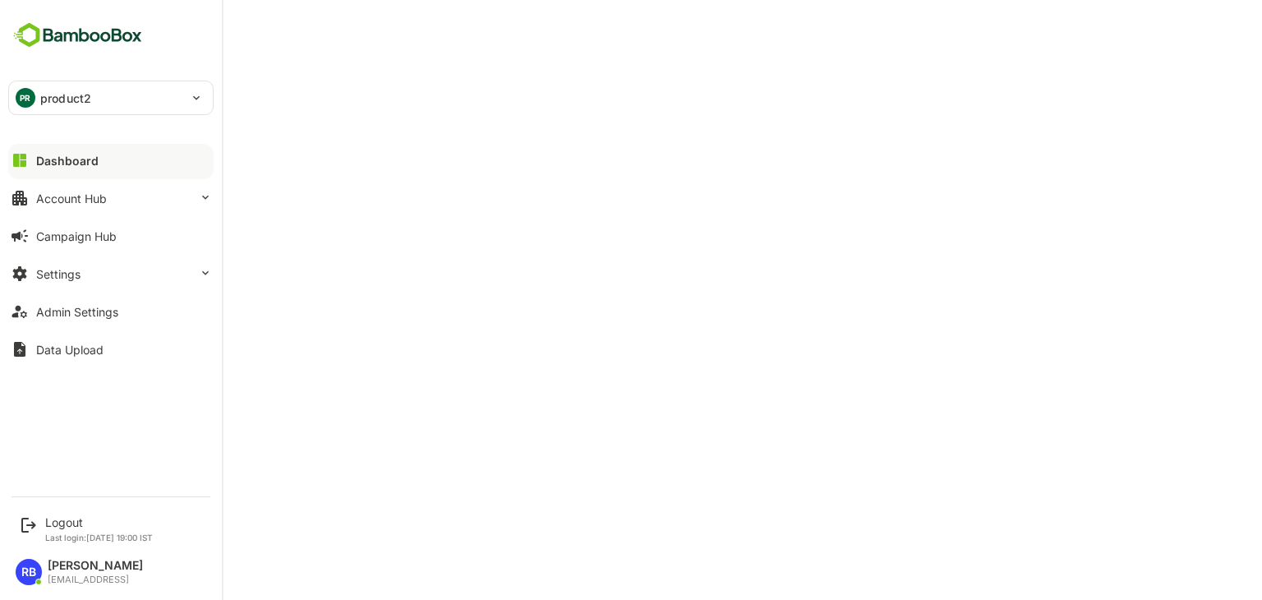
click at [99, 105] on div "PR product2" at bounding box center [101, 97] width 184 height 33
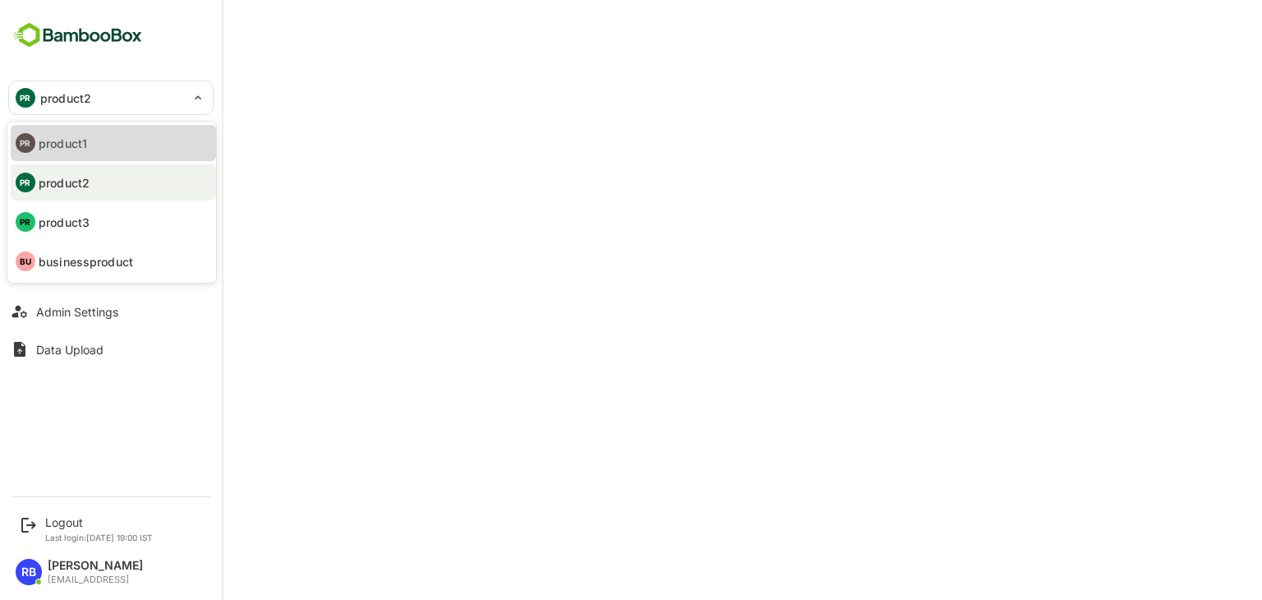
click at [86, 138] on p "product1" at bounding box center [63, 143] width 48 height 17
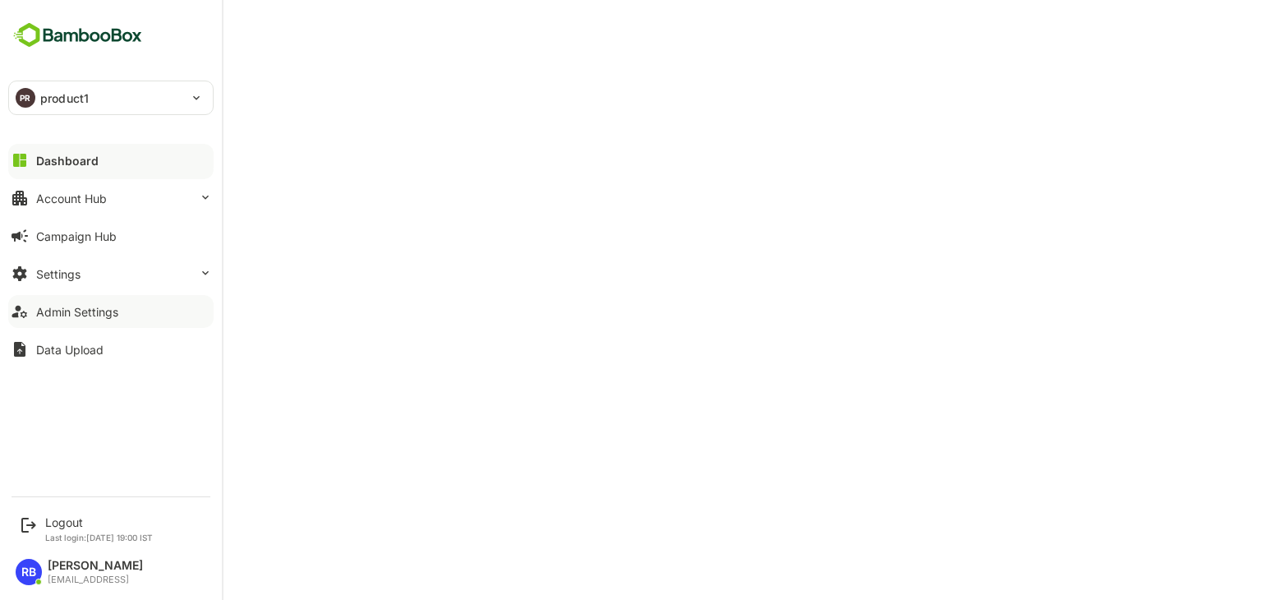
click at [115, 316] on div "Admin Settings" at bounding box center [77, 312] width 82 height 14
click at [62, 525] on div "Logout" at bounding box center [99, 522] width 108 height 14
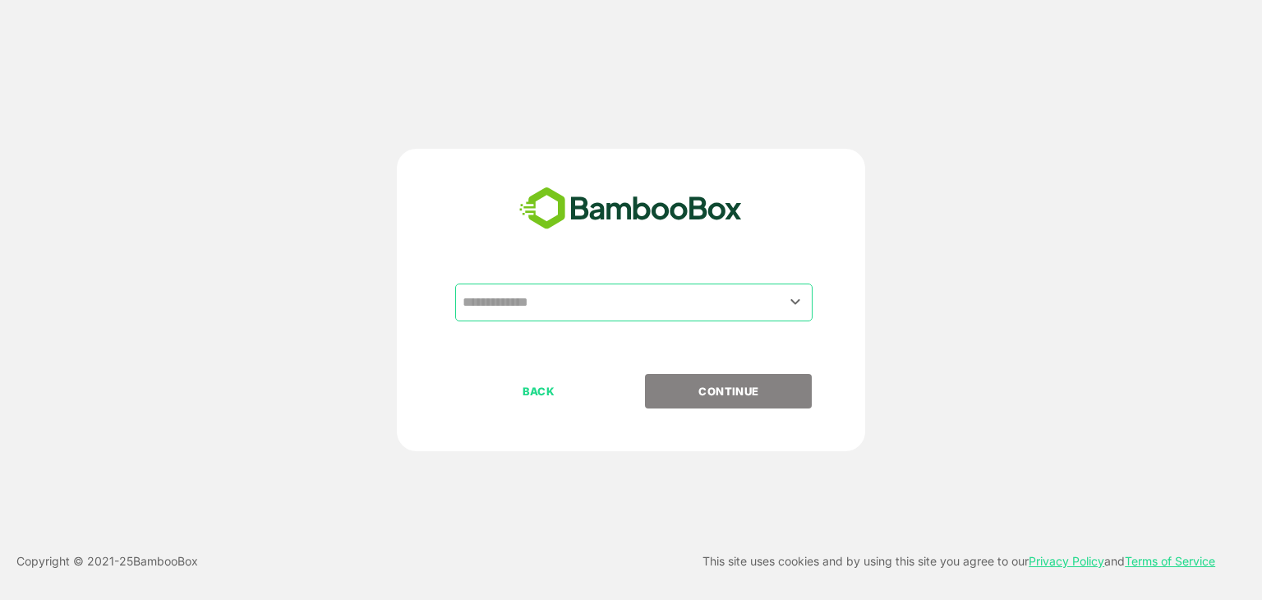
click at [564, 303] on input "text" at bounding box center [633, 302] width 351 height 31
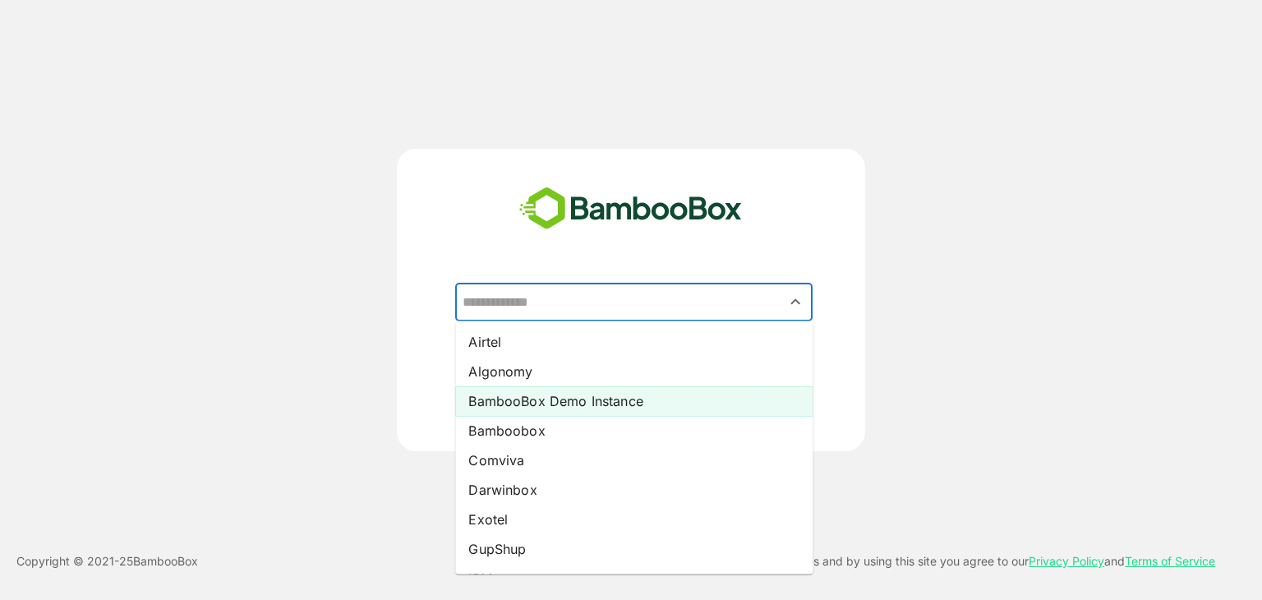
click at [582, 404] on li "BambooBox Demo Instance" at bounding box center [633, 401] width 357 height 30
type input "**********"
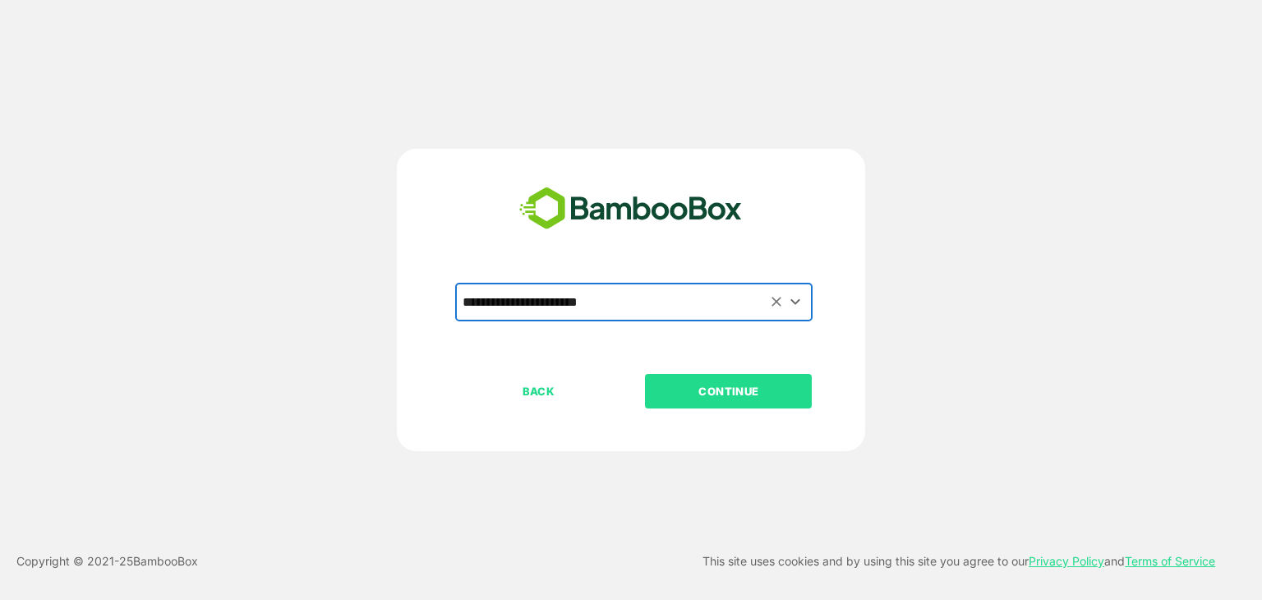
click at [723, 398] on p "CONTINUE" at bounding box center [728, 391] width 164 height 18
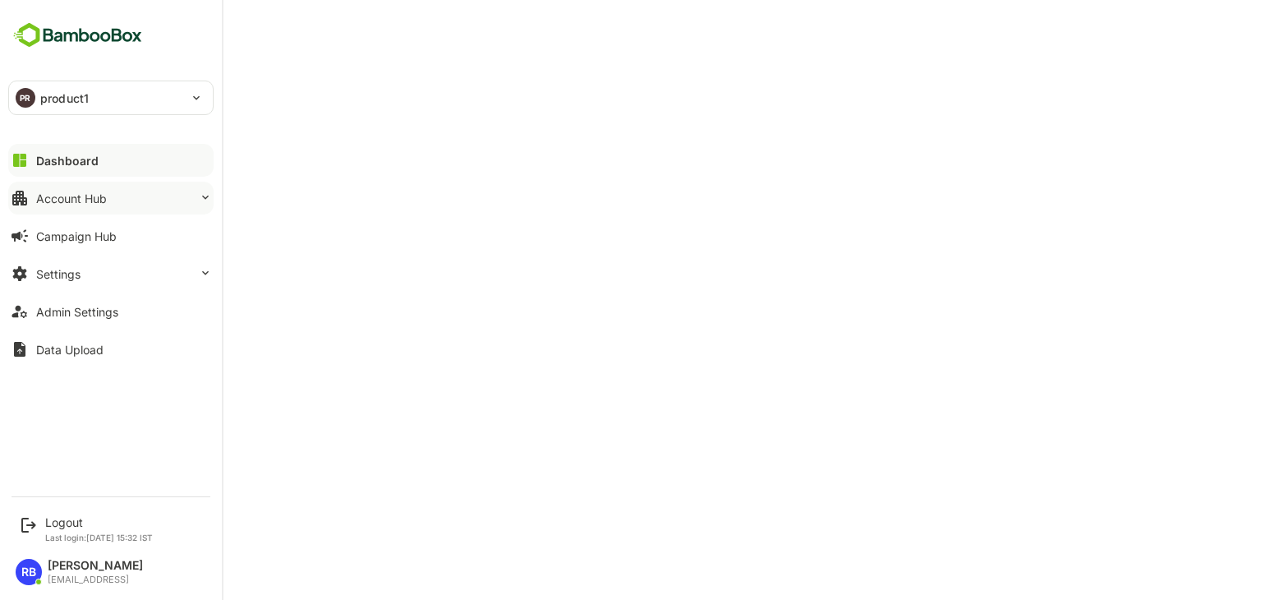
click at [107, 198] on button "Account Hub" at bounding box center [110, 198] width 205 height 33
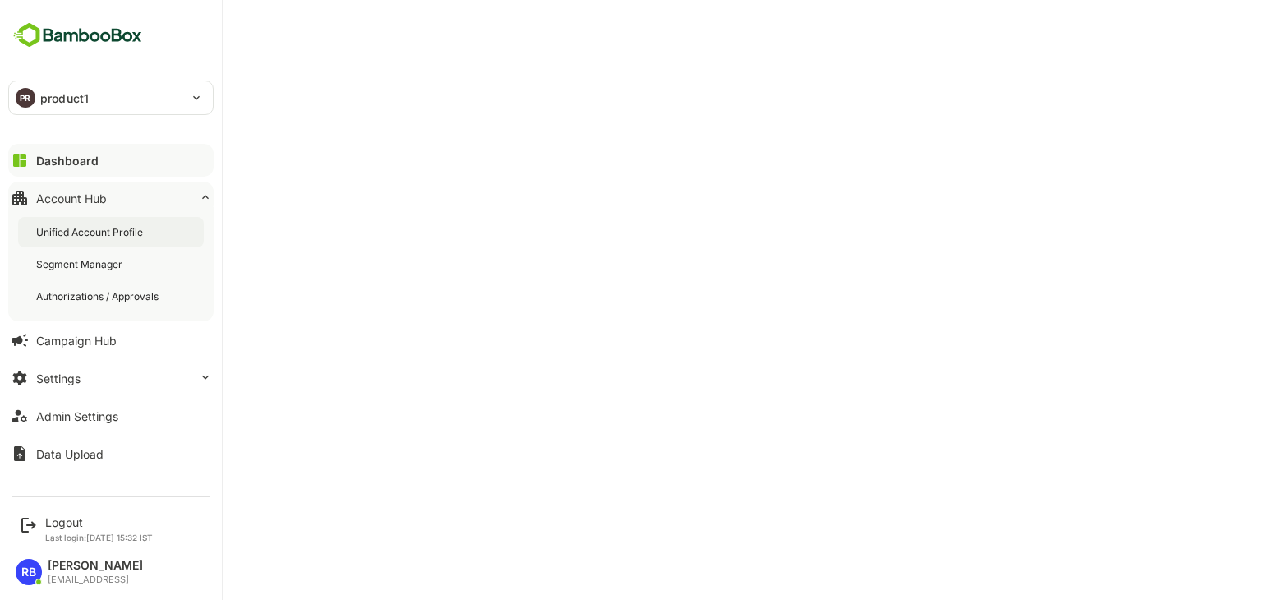
click at [108, 230] on div "Unified Account Profile" at bounding box center [91, 232] width 110 height 14
click at [87, 160] on div "Dashboard" at bounding box center [65, 161] width 59 height 14
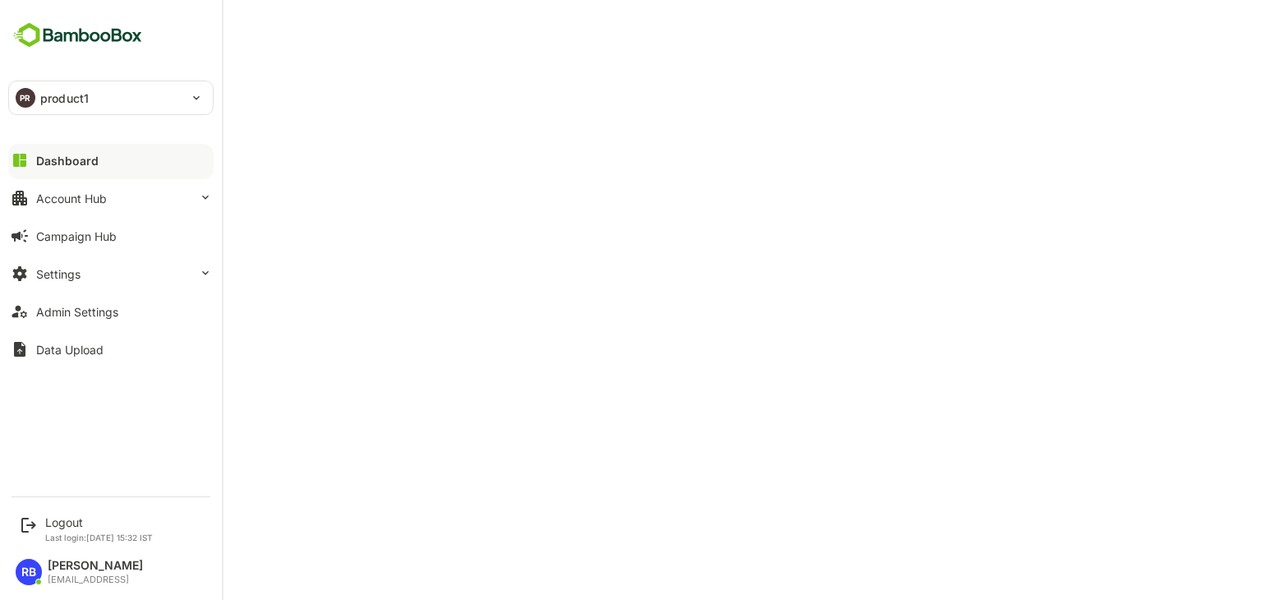
click at [59, 103] on p "product1" at bounding box center [64, 98] width 48 height 17
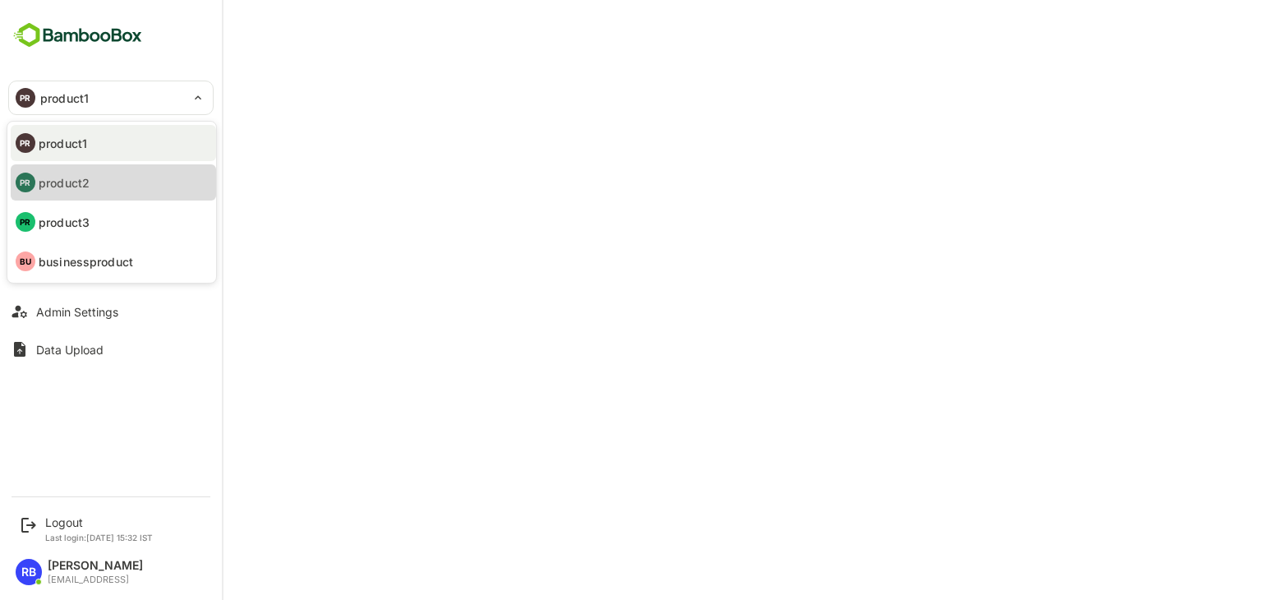
click at [69, 182] on p "product2" at bounding box center [64, 182] width 51 height 17
type input "********"
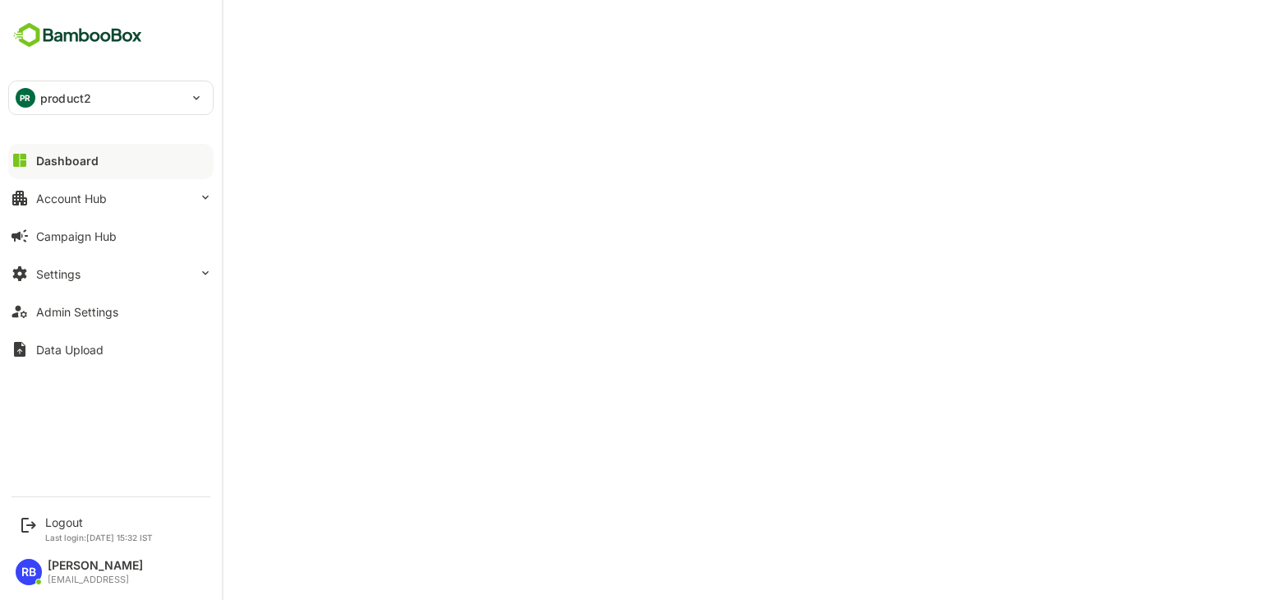
click at [61, 103] on p "product2" at bounding box center [65, 98] width 51 height 17
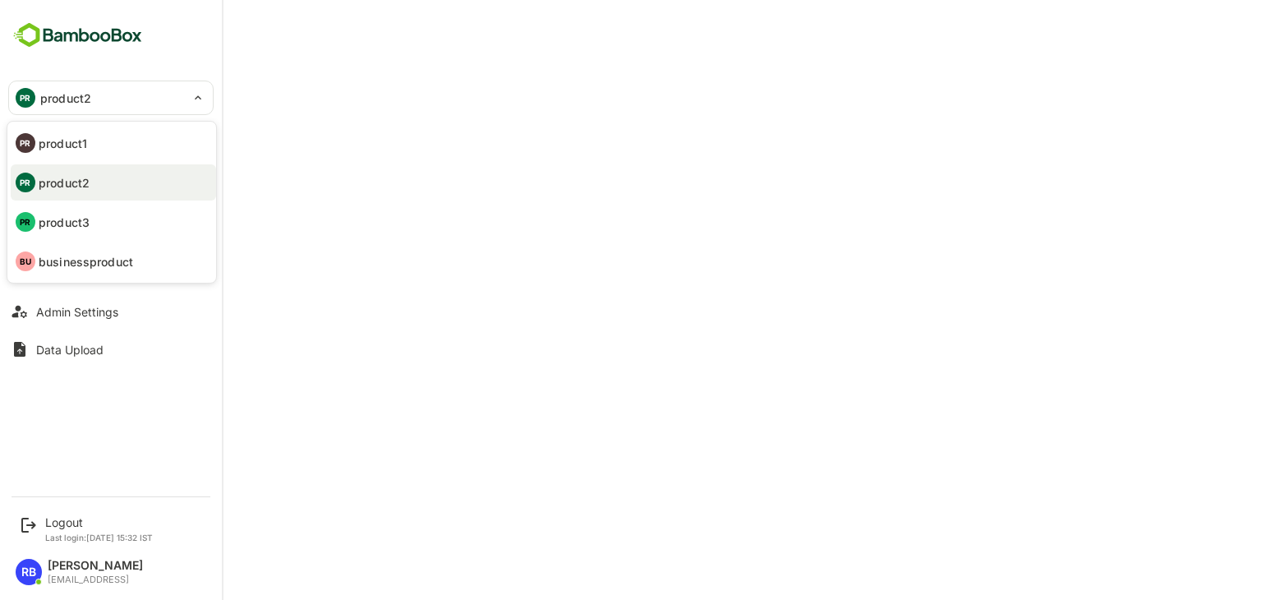
click at [486, 57] on div at bounding box center [631, 300] width 1262 height 600
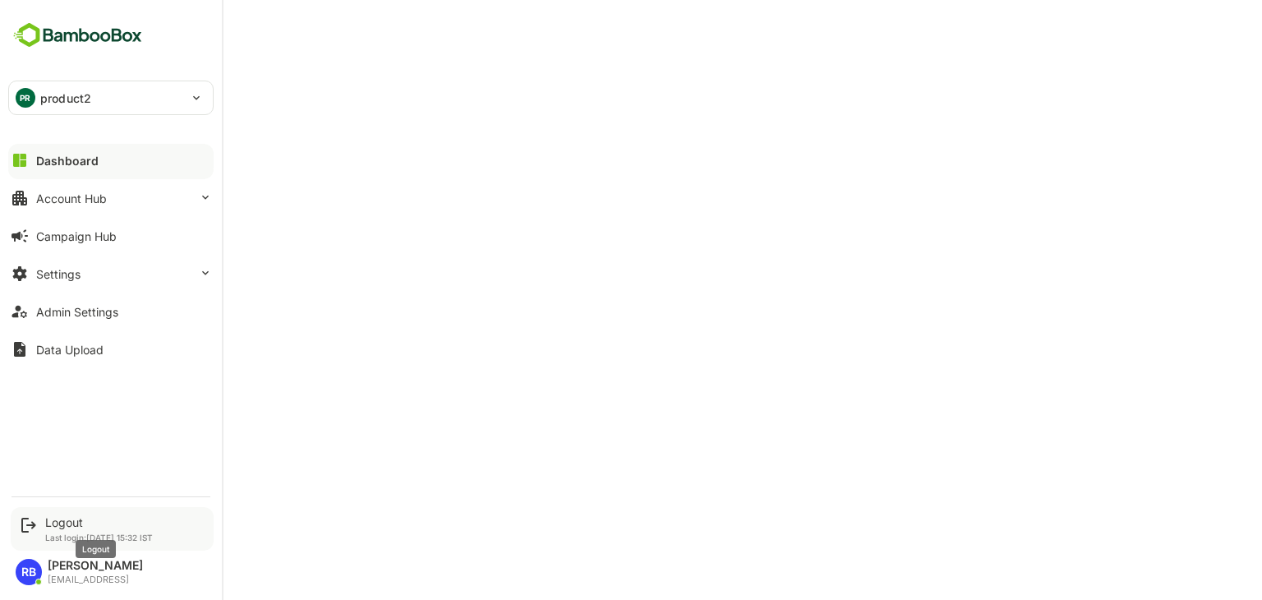
click at [55, 524] on div "Logout" at bounding box center [99, 522] width 108 height 14
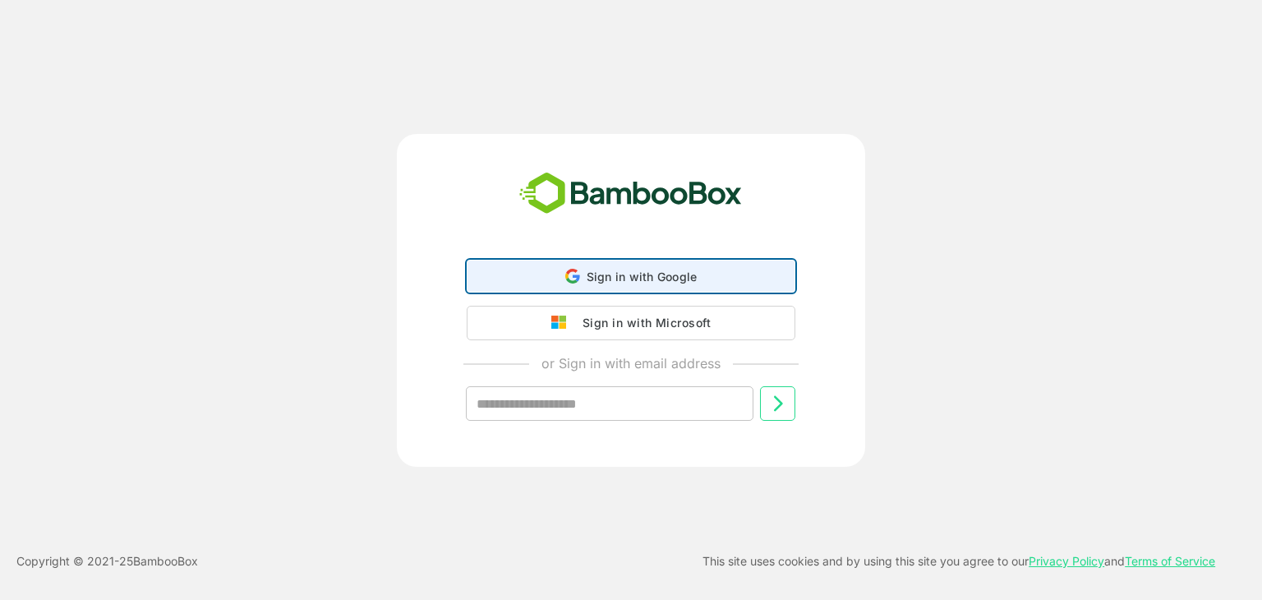
click at [710, 282] on div "Sign in with Google Sign in with Google. Opens in new tab" at bounding box center [630, 275] width 307 height 31
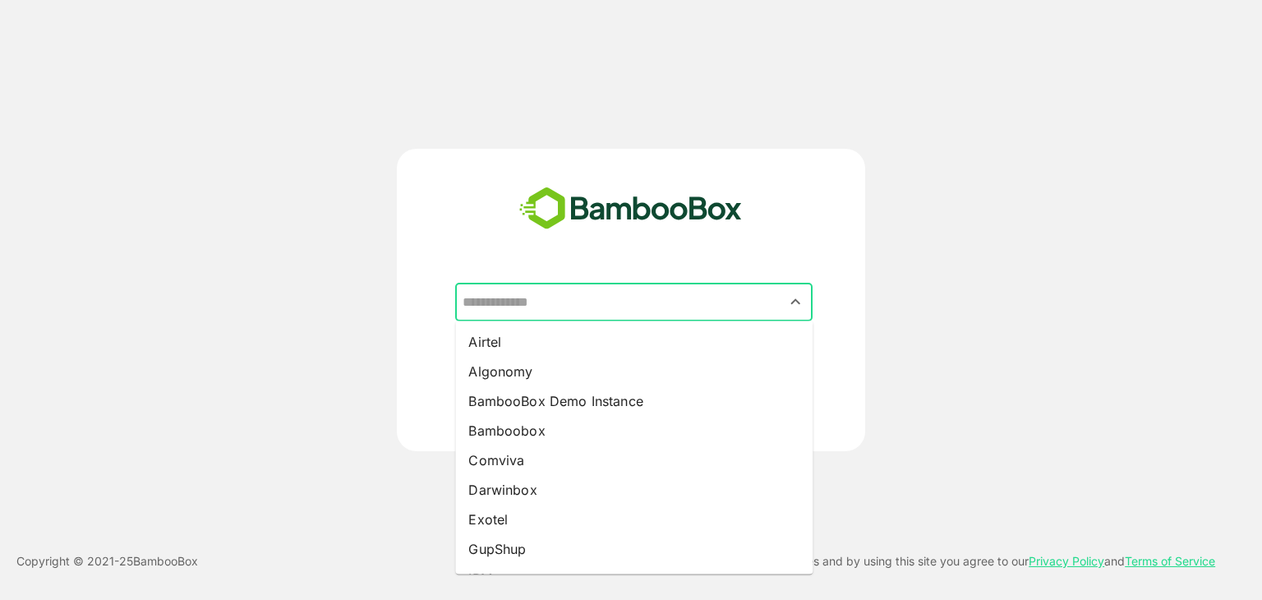
click at [642, 294] on input "text" at bounding box center [633, 302] width 351 height 31
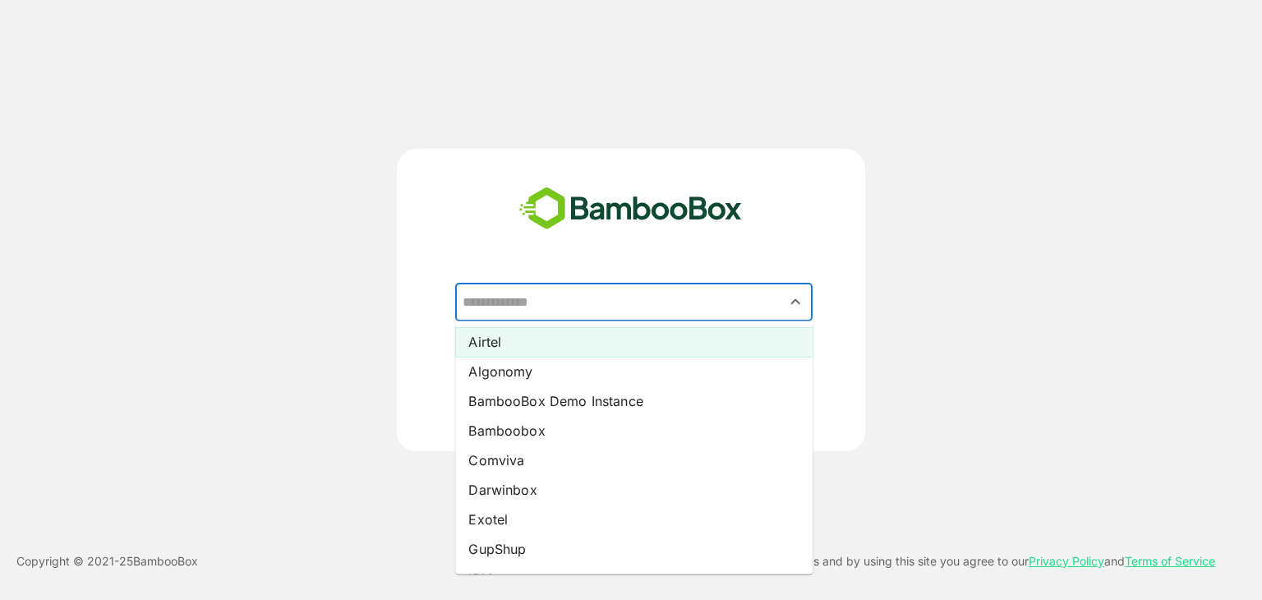
click at [554, 343] on li "Airtel" at bounding box center [633, 342] width 357 height 30
type input "******"
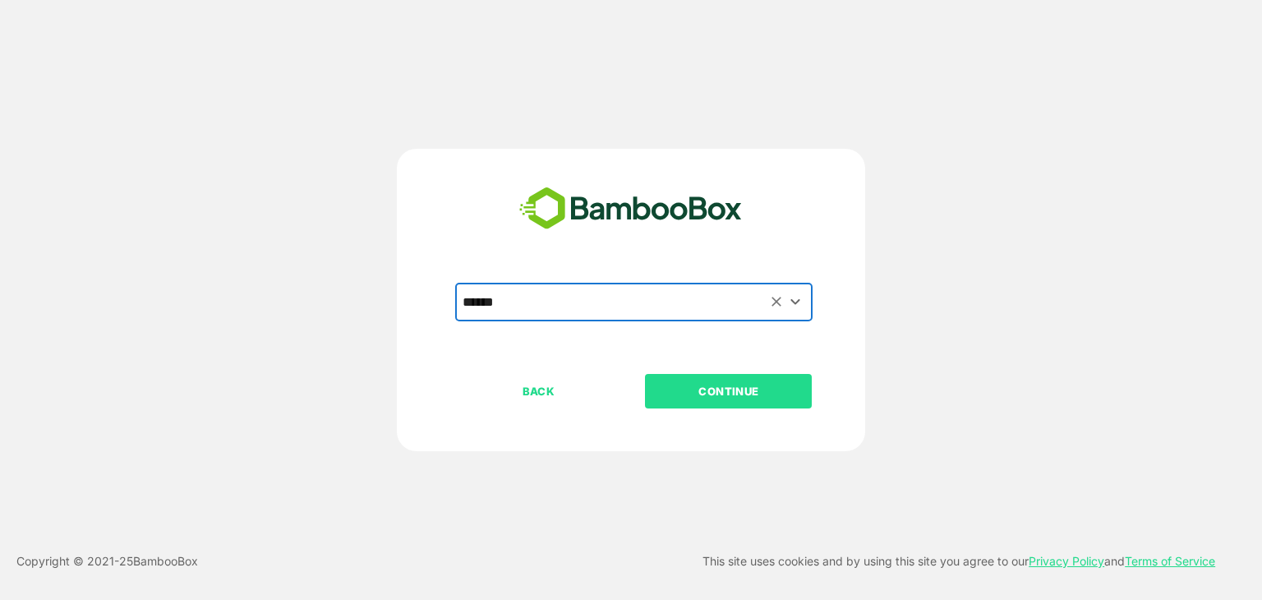
click at [752, 382] on p "CONTINUE" at bounding box center [728, 391] width 164 height 18
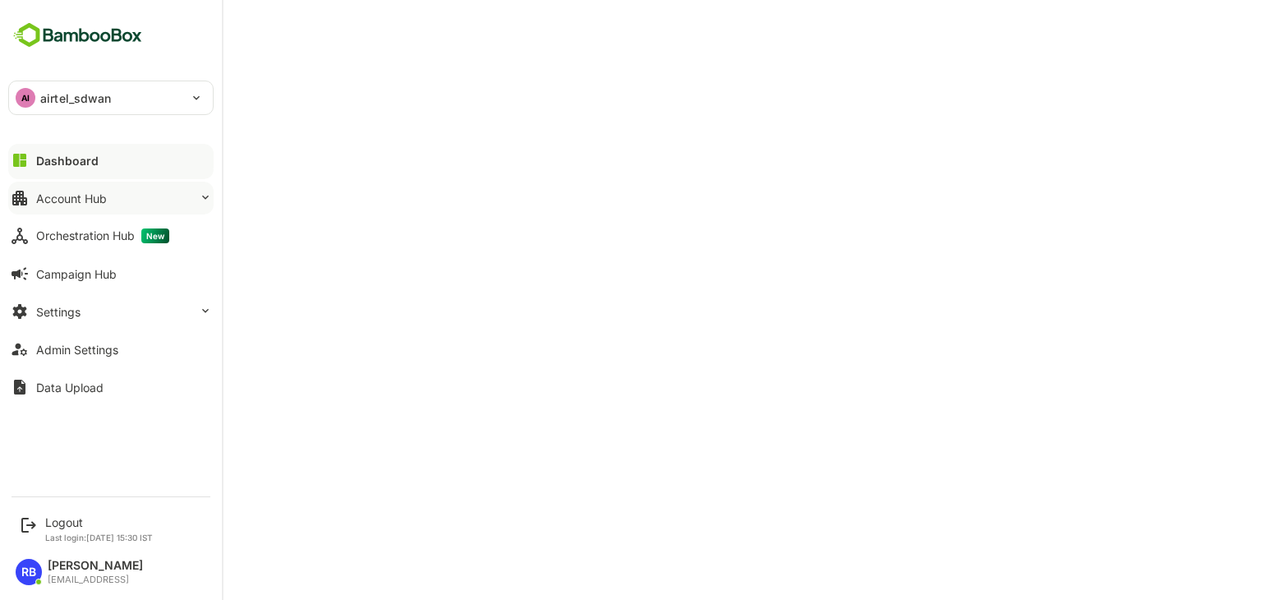
click at [140, 198] on button "Account Hub" at bounding box center [110, 198] width 205 height 33
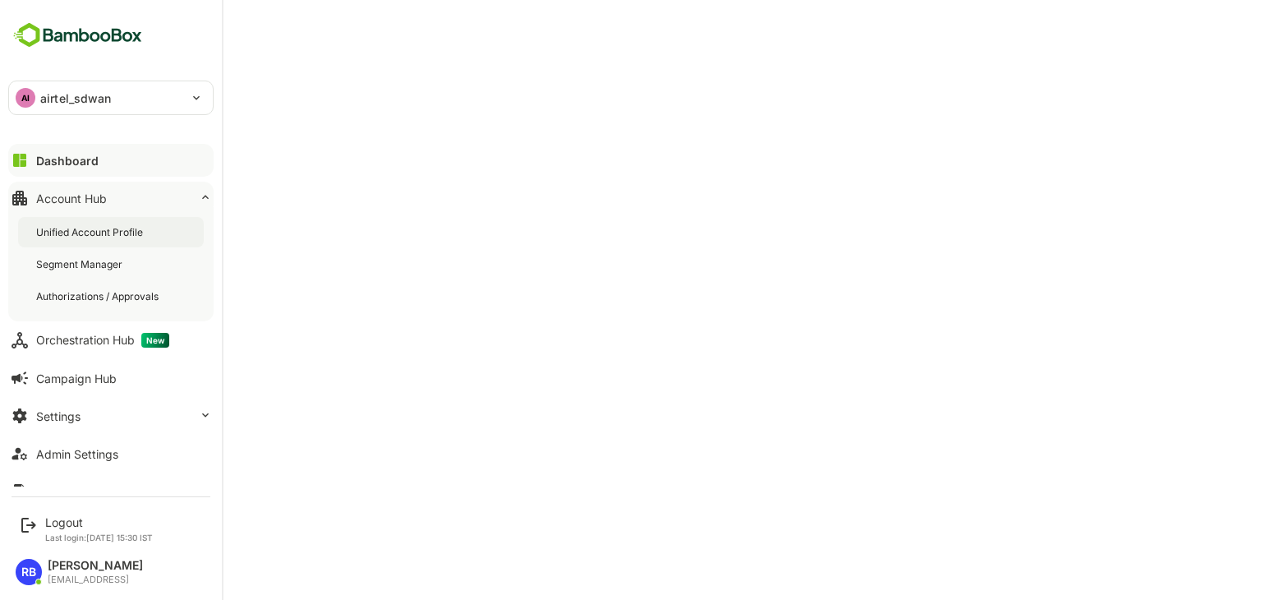
click at [102, 232] on div "Unified Account Profile" at bounding box center [91, 232] width 110 height 14
